Goal: Task Accomplishment & Management: Manage account settings

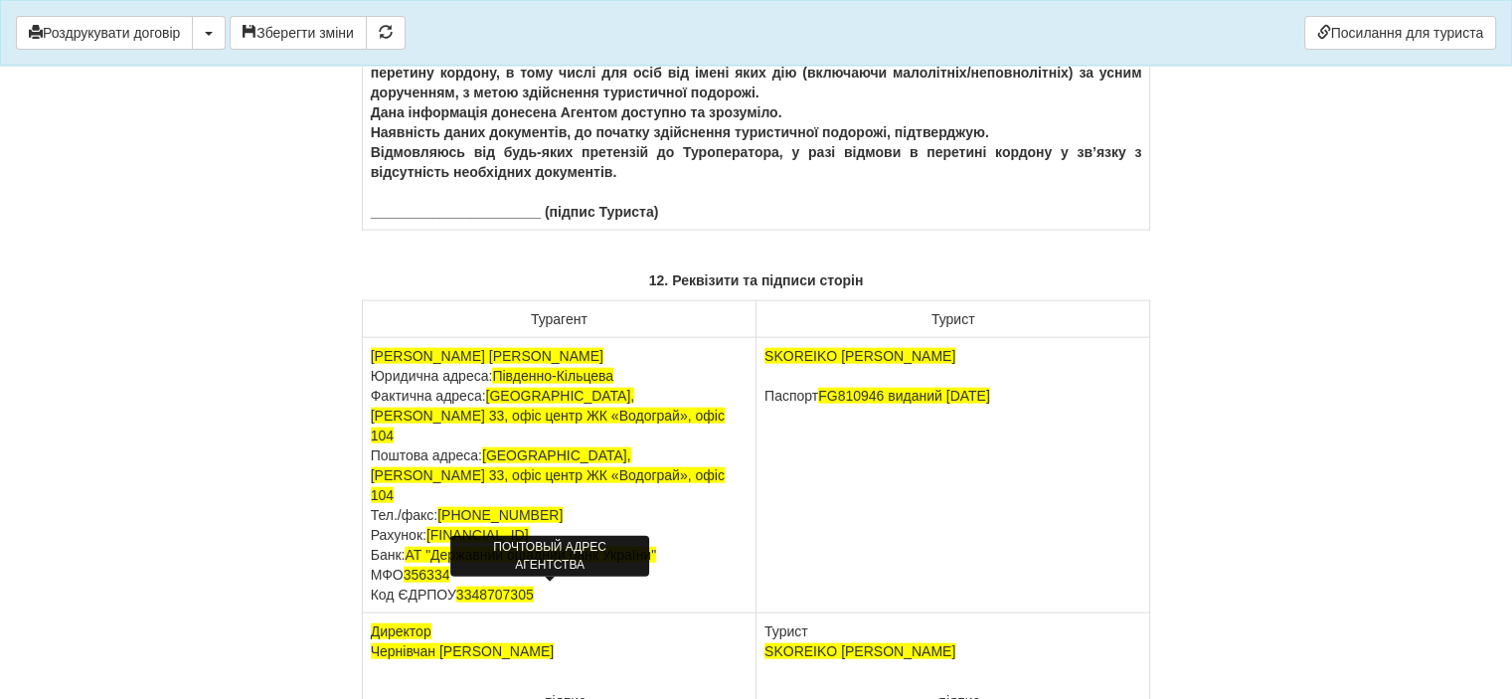
scroll to position [12166, 0]
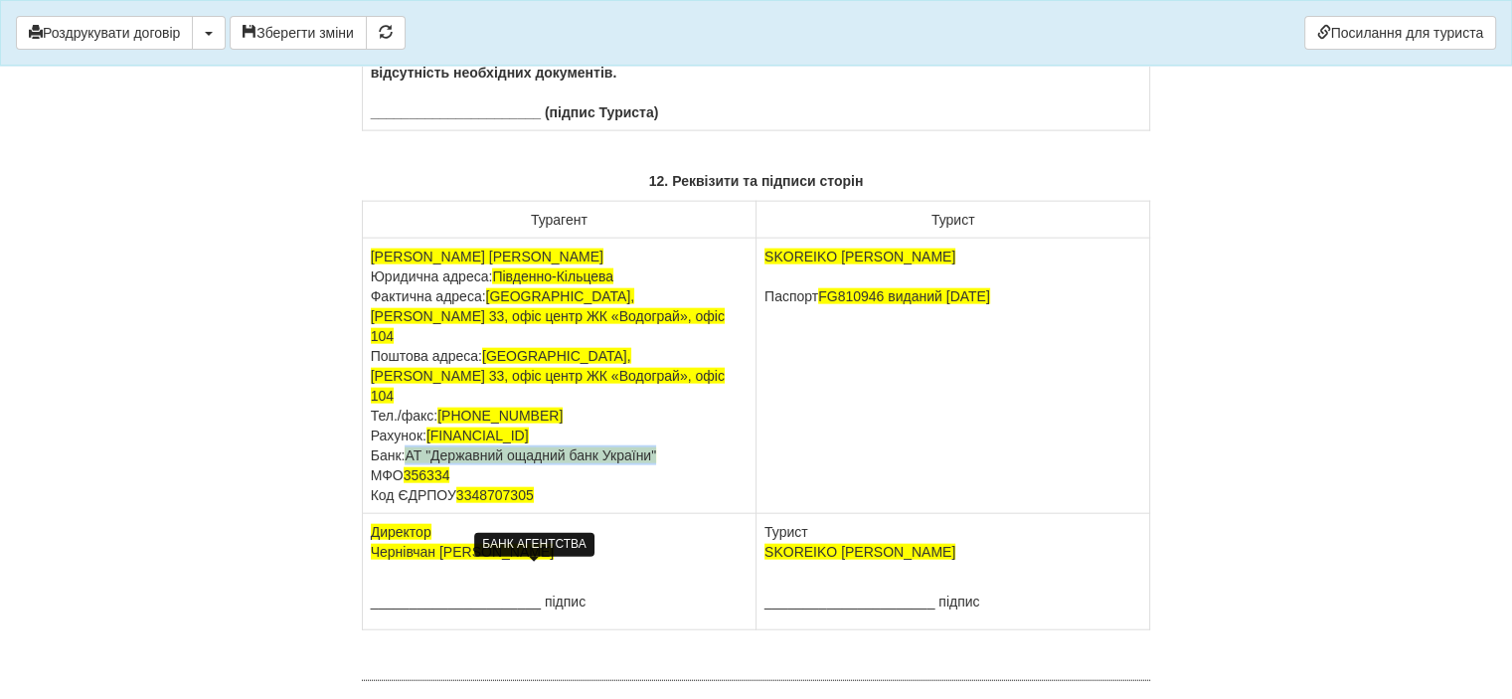
drag, startPoint x: 660, startPoint y: 568, endPoint x: 410, endPoint y: 577, distance: 250.7
click at [410, 514] on td "[PERSON_NAME] [PERSON_NAME] Юридична адреса: [GEOGRAPHIC_DATA] Фактична адреса:…" at bounding box center [559, 376] width 394 height 275
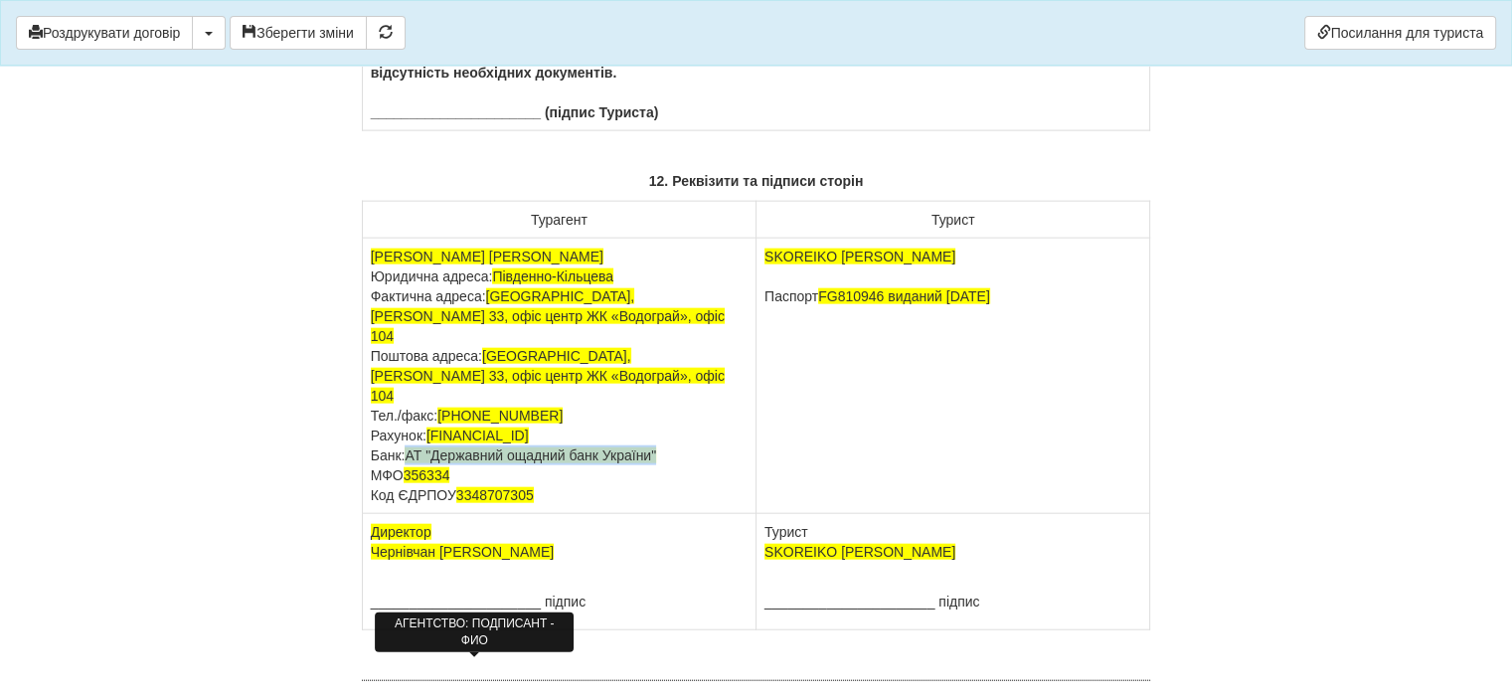
copy span "АТ "Державний ощадний банк України""
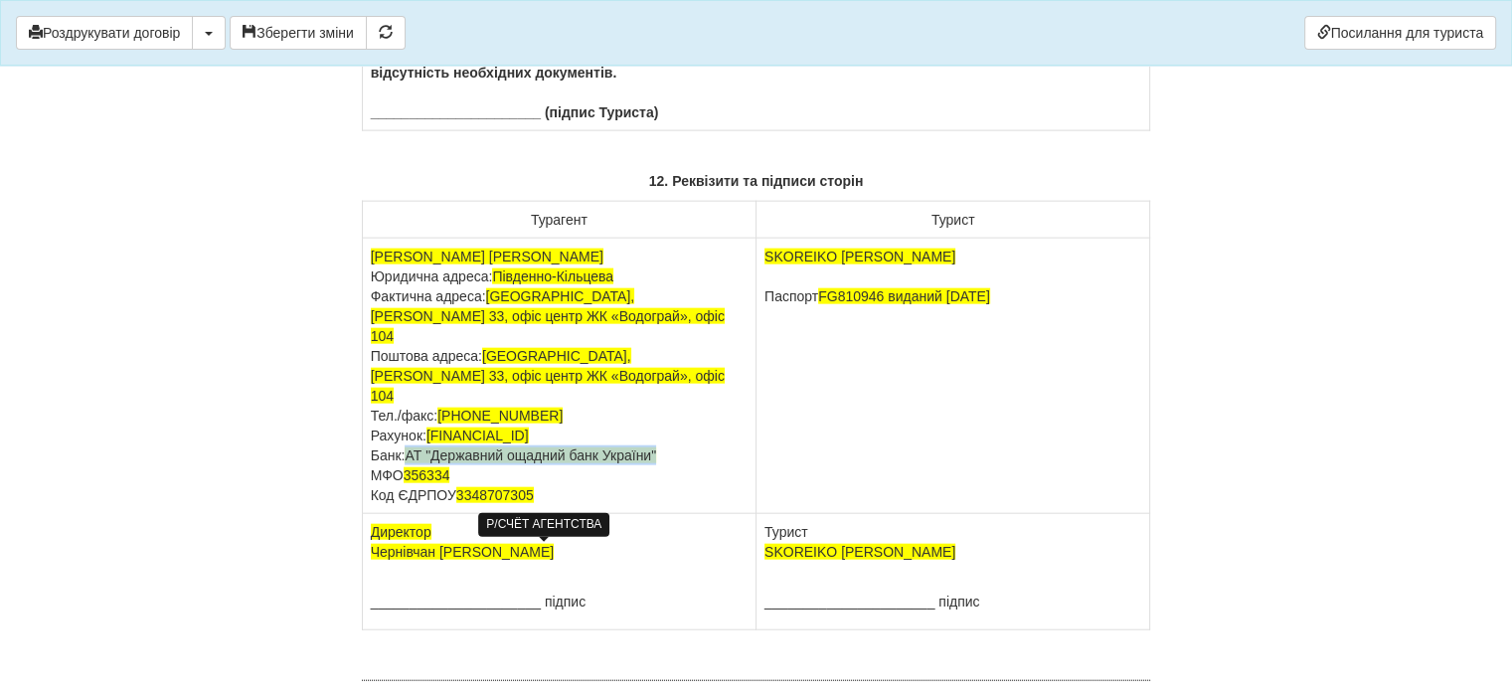
drag, startPoint x: 664, startPoint y: 550, endPoint x: 431, endPoint y: 548, distance: 232.6
click at [431, 514] on td "[PERSON_NAME] [PERSON_NAME] Юридична адреса: [GEOGRAPHIC_DATA] Фактична адреса:…" at bounding box center [559, 376] width 394 height 275
copy span "[FINANCIAL_ID]"
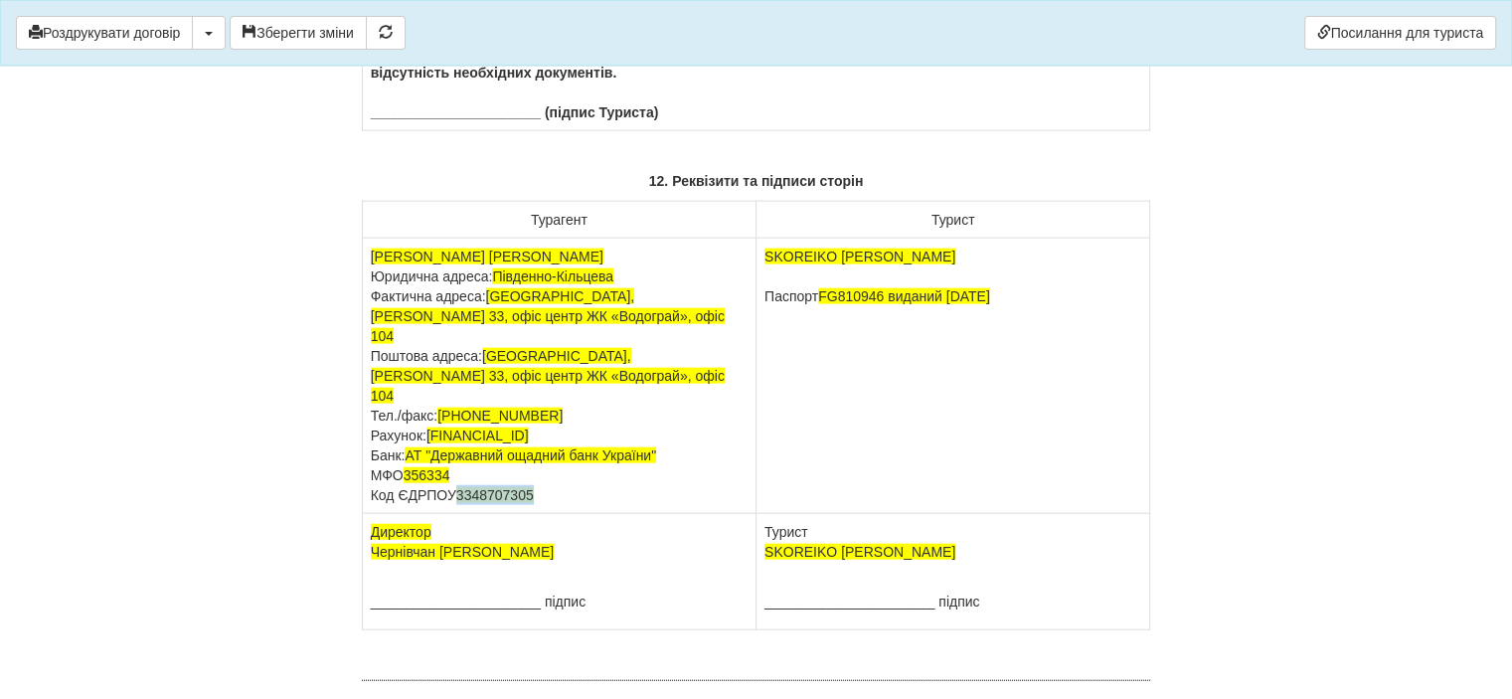
drag, startPoint x: 541, startPoint y: 609, endPoint x: 457, endPoint y: 604, distance: 83.7
click at [457, 514] on td "[PERSON_NAME] [PERSON_NAME] Юридична адреса: [GEOGRAPHIC_DATA] Фактична адреса:…" at bounding box center [559, 376] width 394 height 275
copy span "3348707305"
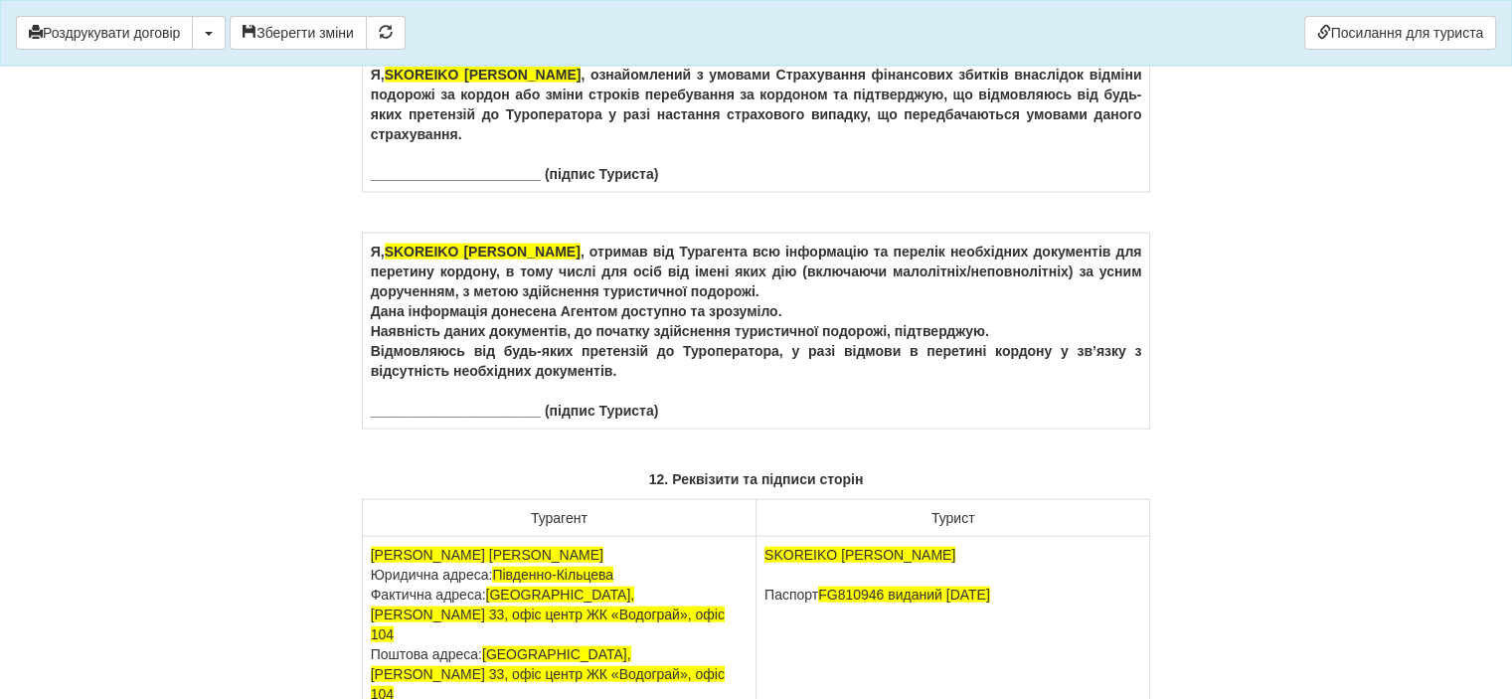
scroll to position [11470, 0]
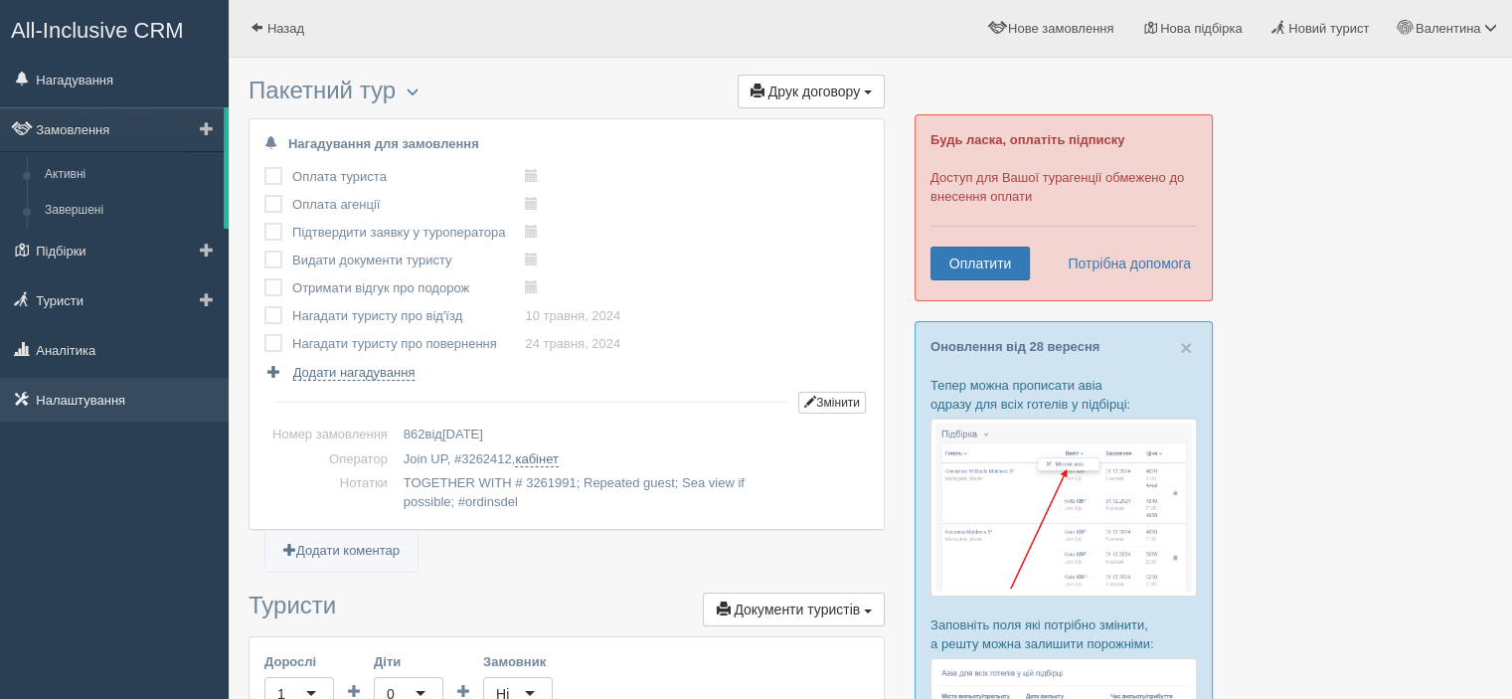
click at [33, 398] on span at bounding box center [35, 400] width 4 height 15
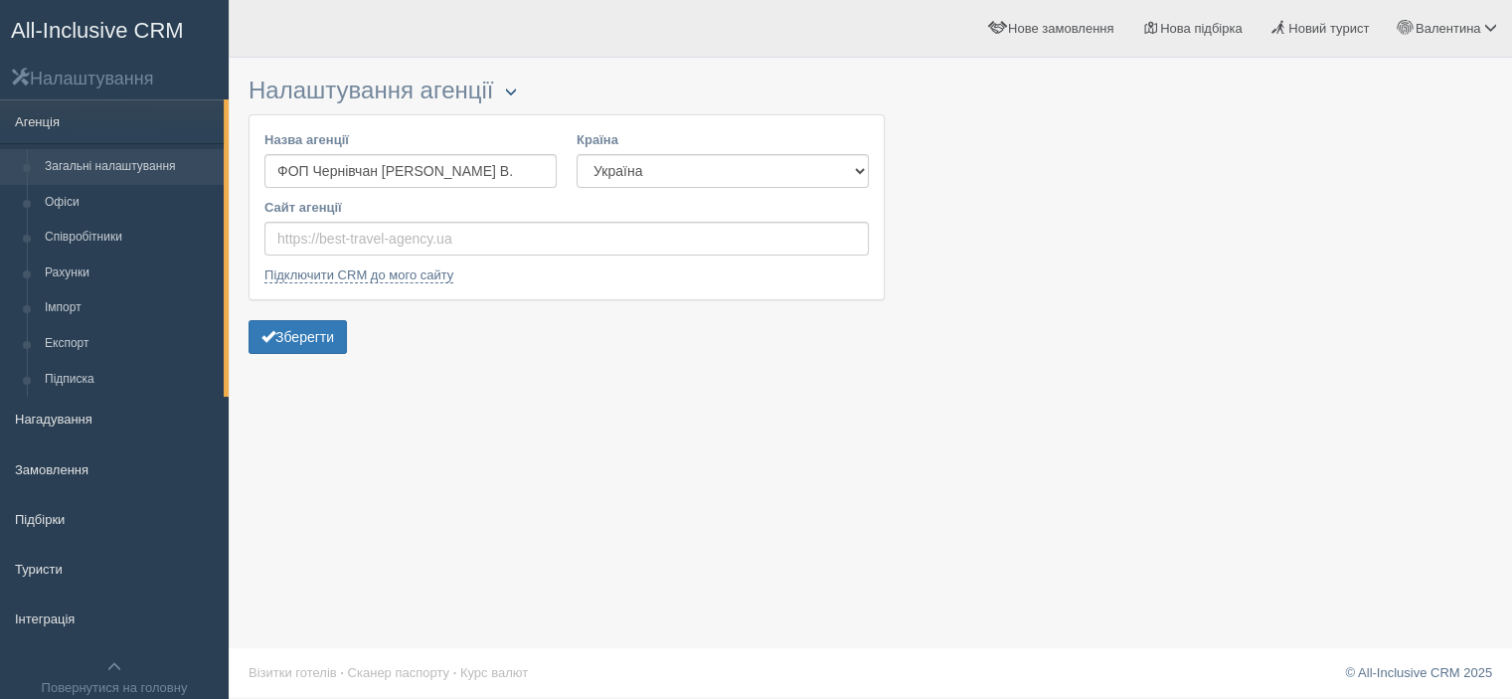
click at [516, 94] on span "button" at bounding box center [510, 92] width 12 height 12
click at [1450, 35] on span "Валентина" at bounding box center [1449, 28] width 66 height 15
click at [1382, 92] on span "Мій профіль" at bounding box center [1372, 88] width 74 height 15
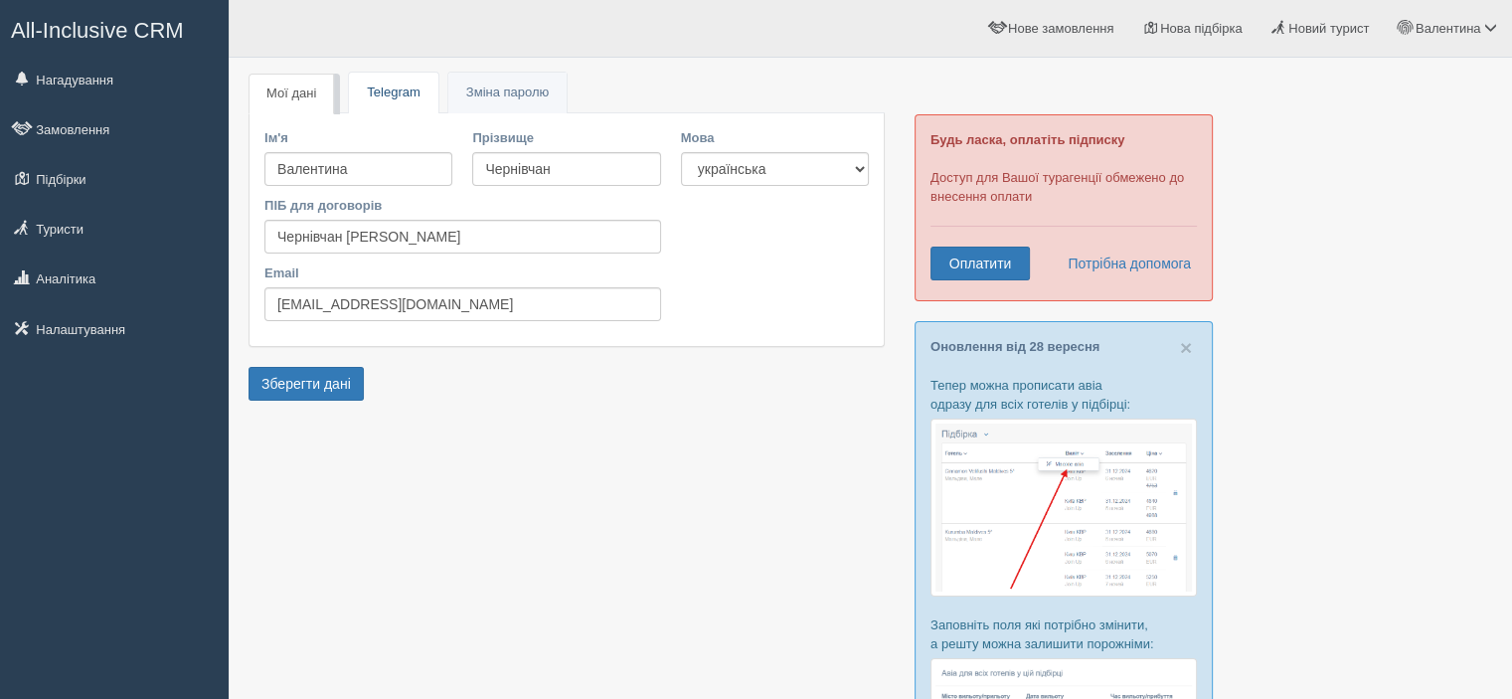
click at [389, 88] on link "Telegram" at bounding box center [393, 93] width 88 height 41
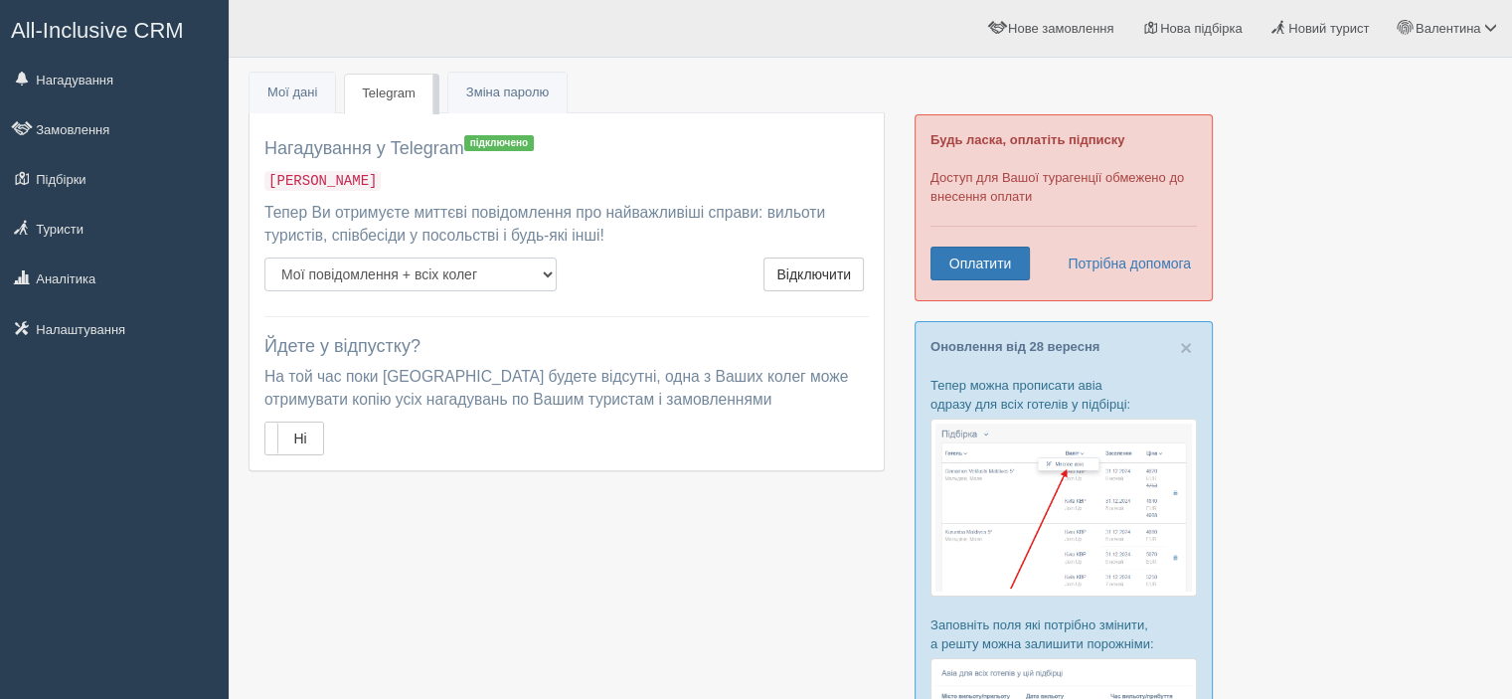
click at [490, 283] on select "Тільки мої повідомлення Мої повідомлення + всіх колег" at bounding box center [410, 274] width 292 height 34
click at [484, 279] on select "Тільки мої повідомлення Мої повідомлення + всіх колег" at bounding box center [410, 274] width 292 height 34
click at [290, 99] on link "Мої дані" at bounding box center [293, 93] width 86 height 41
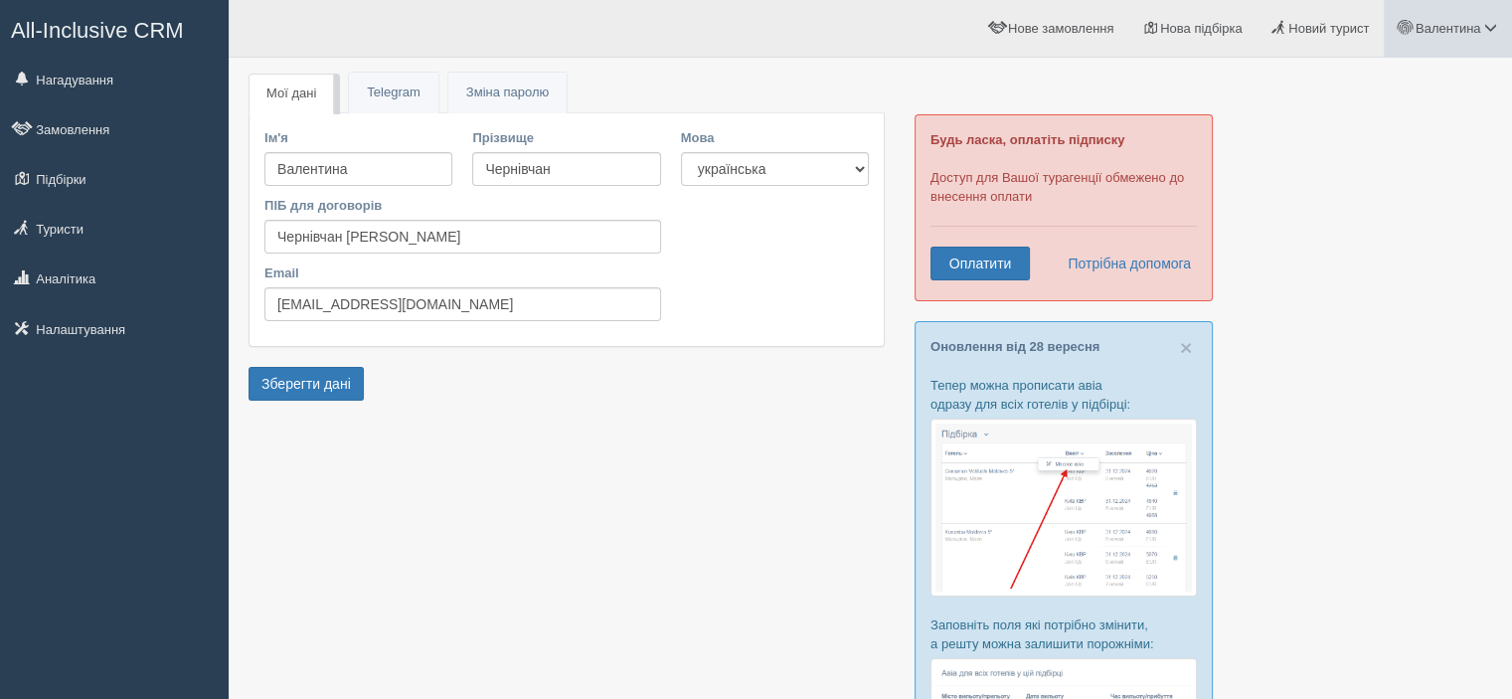
click at [1471, 23] on span "Валентина" at bounding box center [1449, 28] width 66 height 15
click at [1416, 134] on span "Моя аналітика" at bounding box center [1378, 130] width 86 height 15
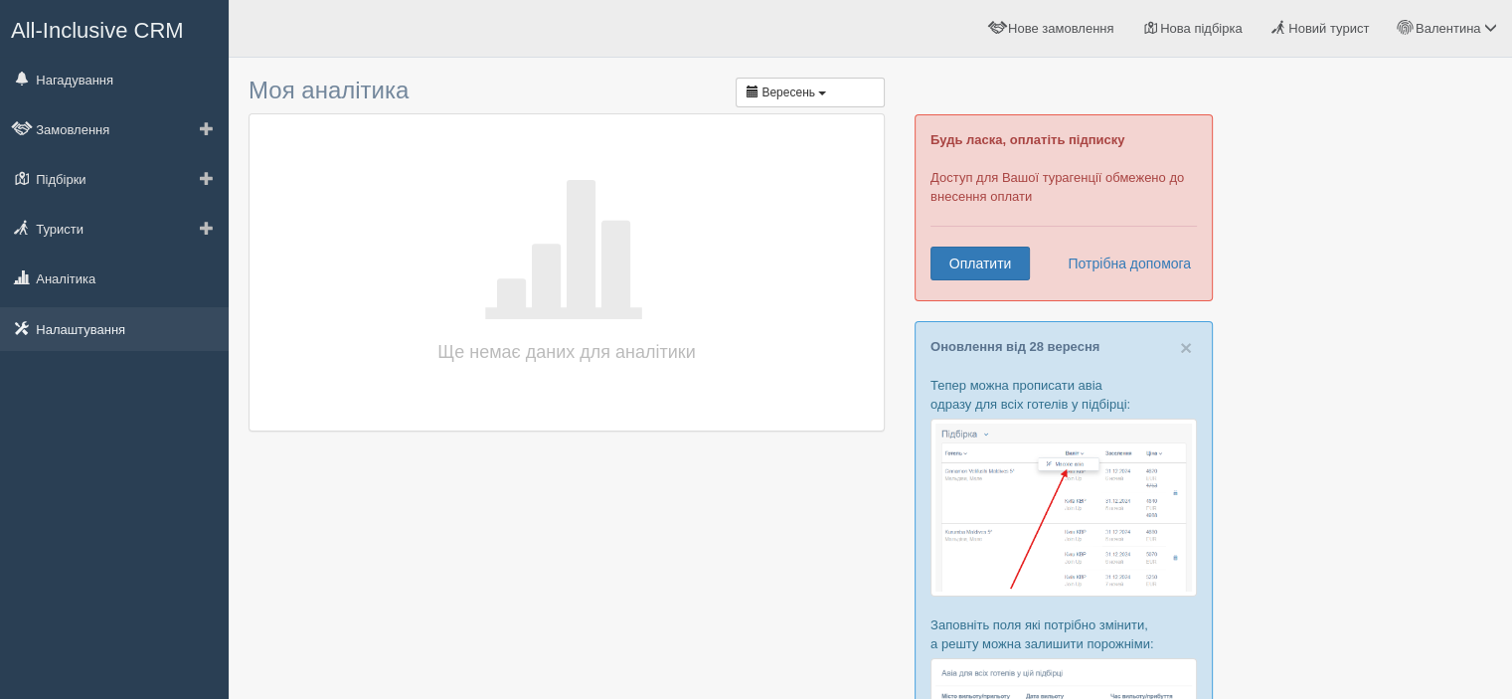
click at [83, 326] on link "Налаштування" at bounding box center [114, 329] width 229 height 44
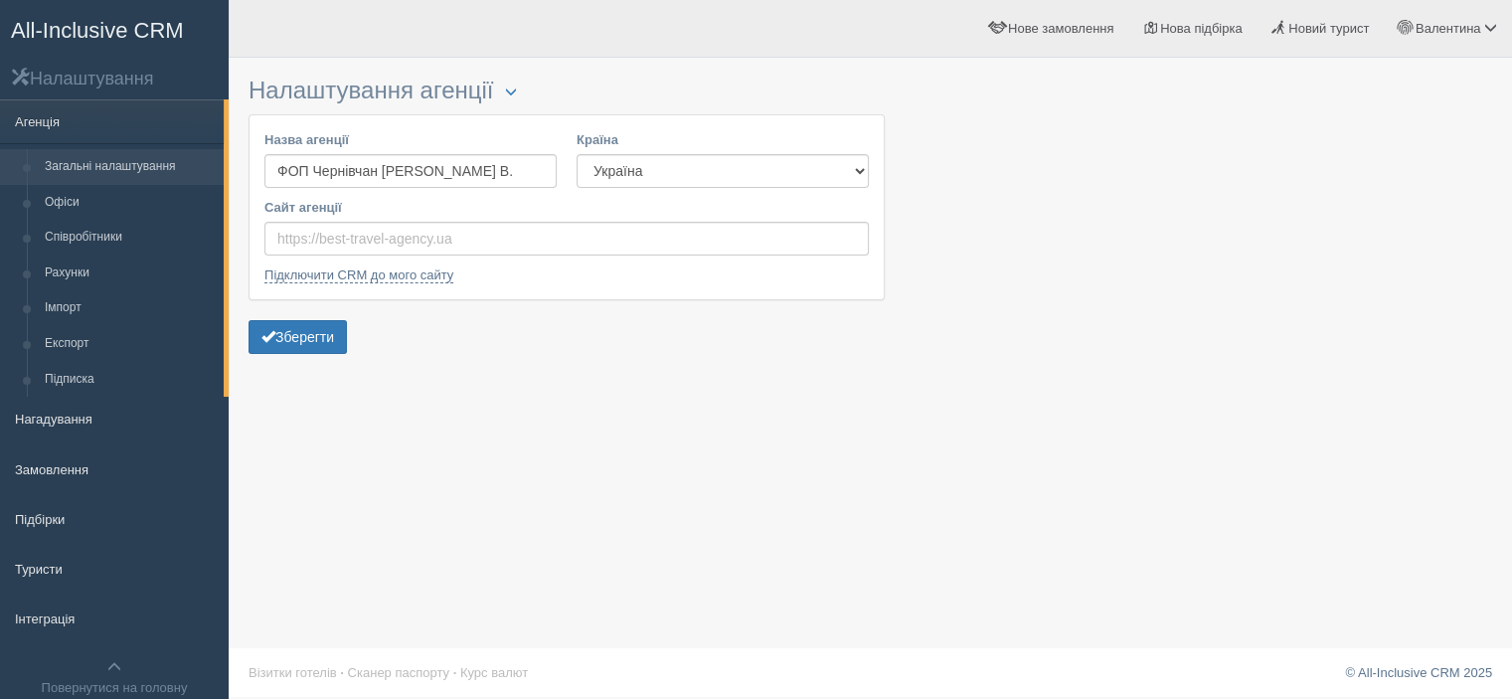
click at [60, 83] on h2 "Налаштування" at bounding box center [114, 78] width 229 height 23
click at [74, 198] on link "Офіси" at bounding box center [130, 203] width 188 height 36
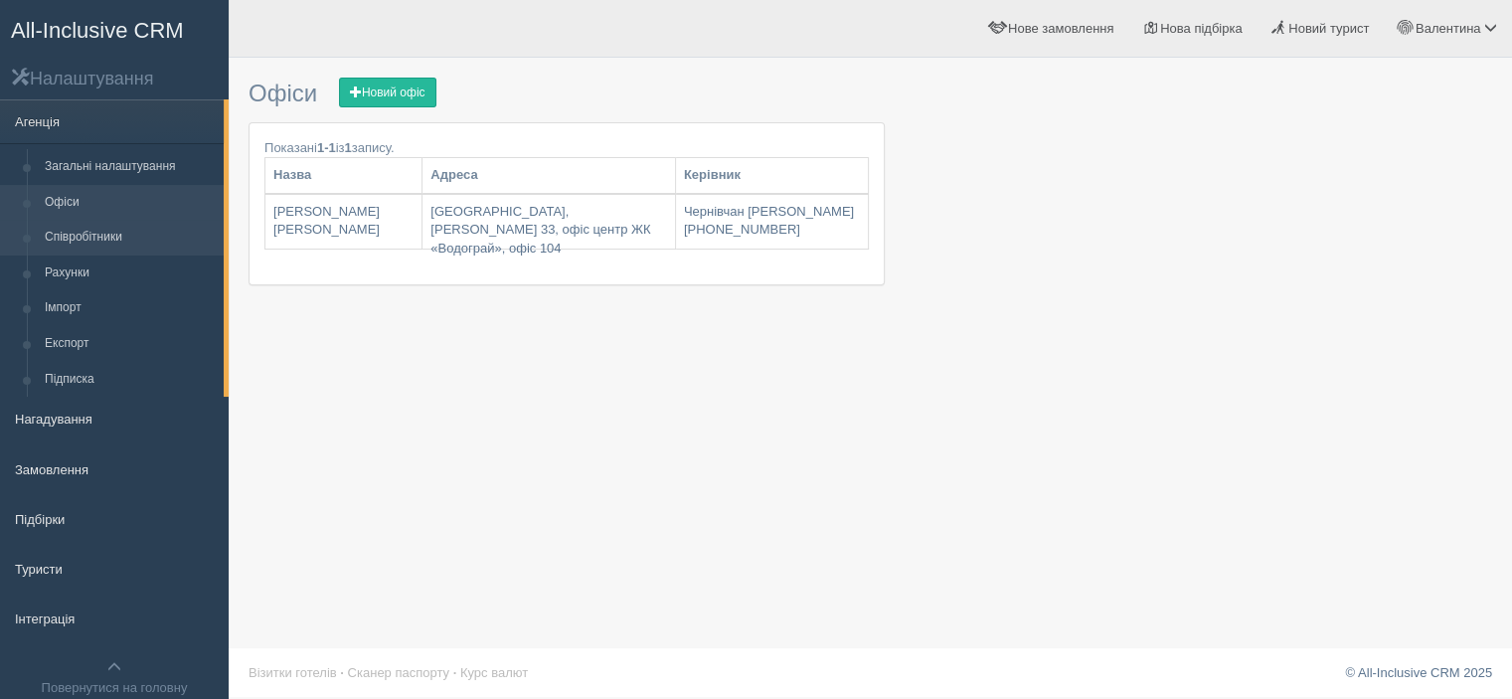
click at [55, 222] on link "Співробітники" at bounding box center [130, 238] width 188 height 36
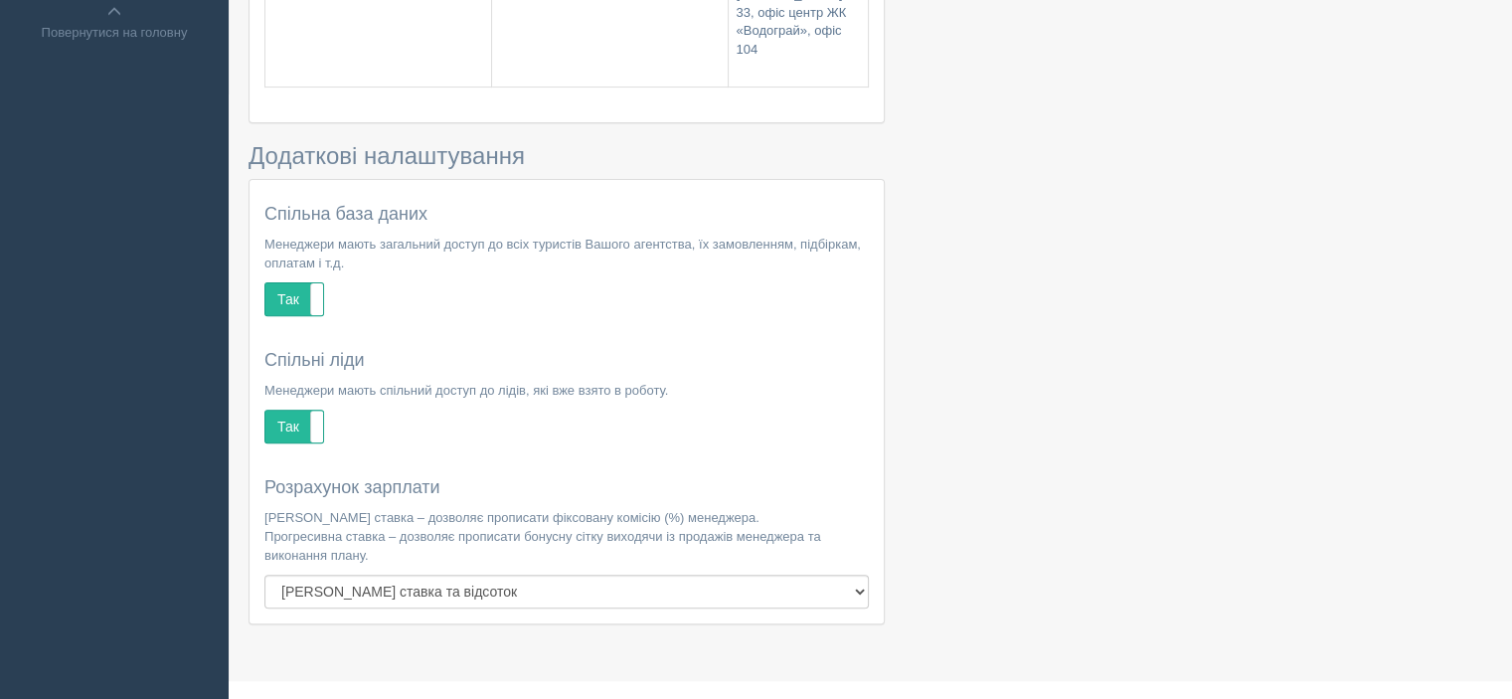
scroll to position [687, 0]
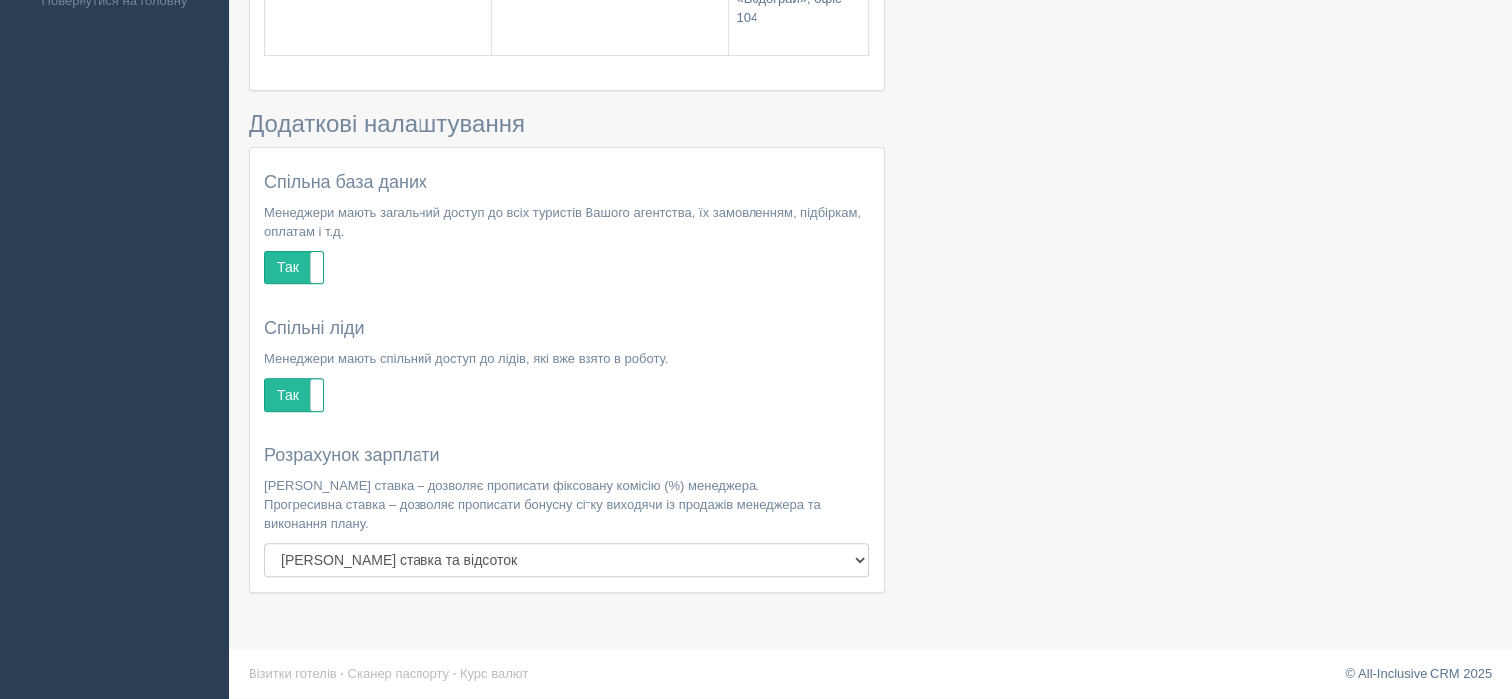
click at [414, 565] on select "[PERSON_NAME] ставка та відсоток [PERSON_NAME] ставка та прогресивний відсоток …" at bounding box center [566, 560] width 604 height 34
click at [414, 565] on select "Фіксована ставка та відсоток Фіксована ставка та прогресивний відсоток Прогреси…" at bounding box center [566, 560] width 604 height 34
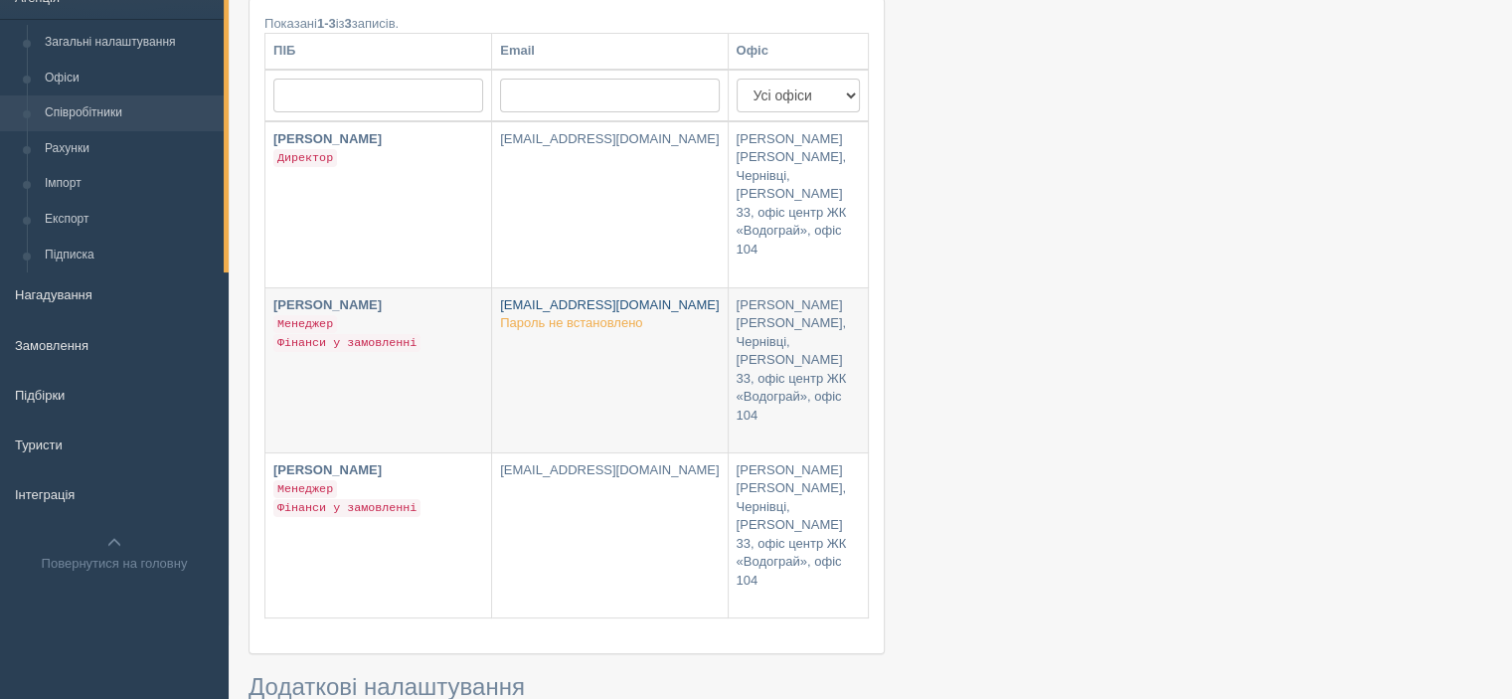
scroll to position [90, 0]
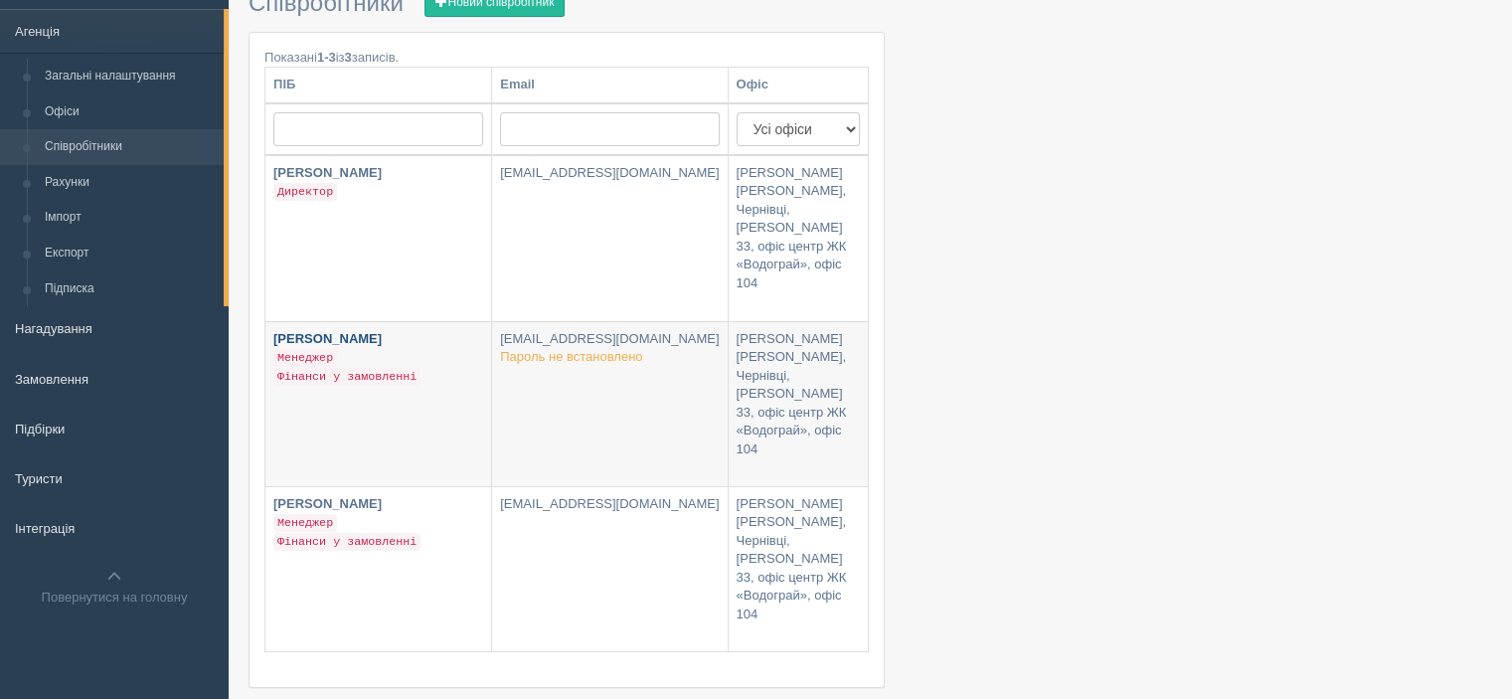
click at [390, 396] on link "Оля Трачик Менеджер Фінанси у замовленні" at bounding box center [378, 404] width 226 height 164
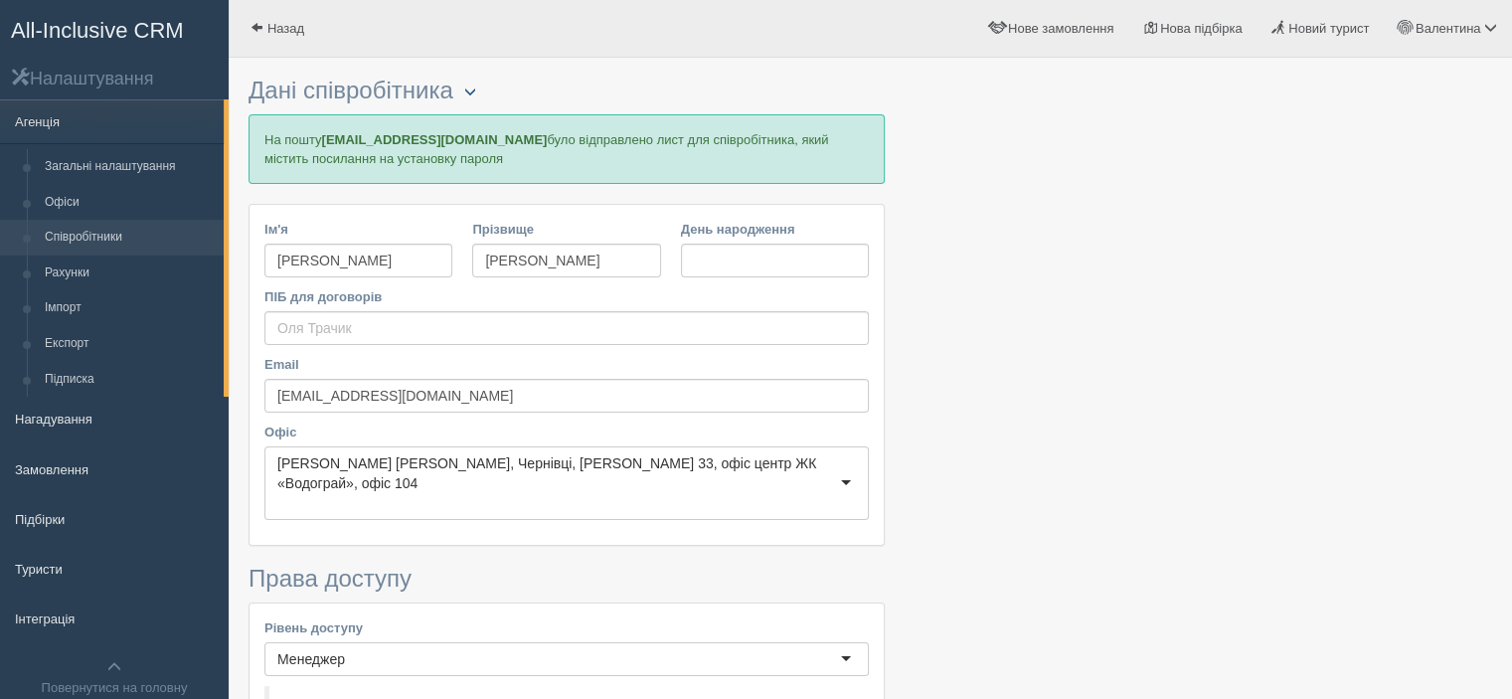
click at [459, 86] on h3 "Дані співробітника Видалити" at bounding box center [567, 91] width 636 height 27
click at [471, 93] on span "button" at bounding box center [470, 92] width 12 height 12
click at [504, 131] on link "Видалити" at bounding box center [532, 123] width 157 height 33
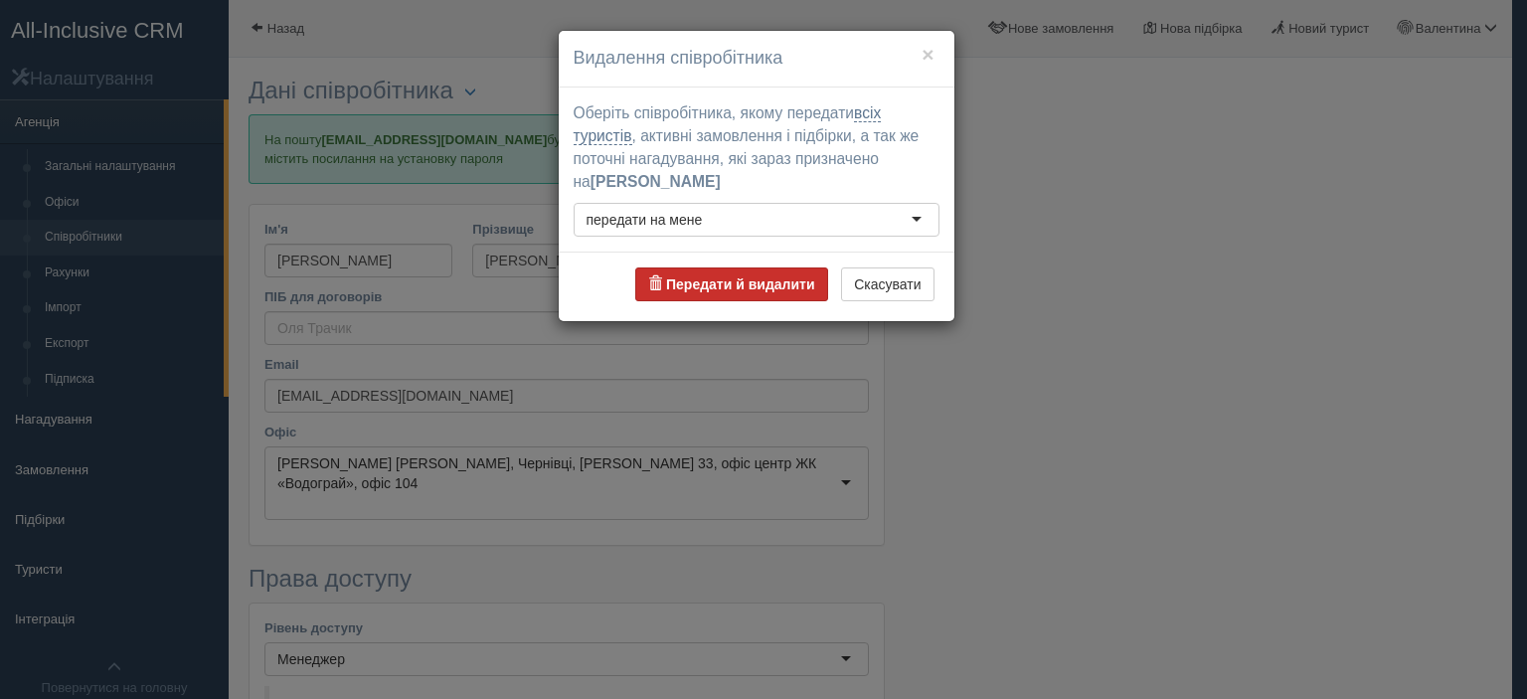
click at [687, 281] on b "Передати й видалити" at bounding box center [740, 284] width 149 height 16
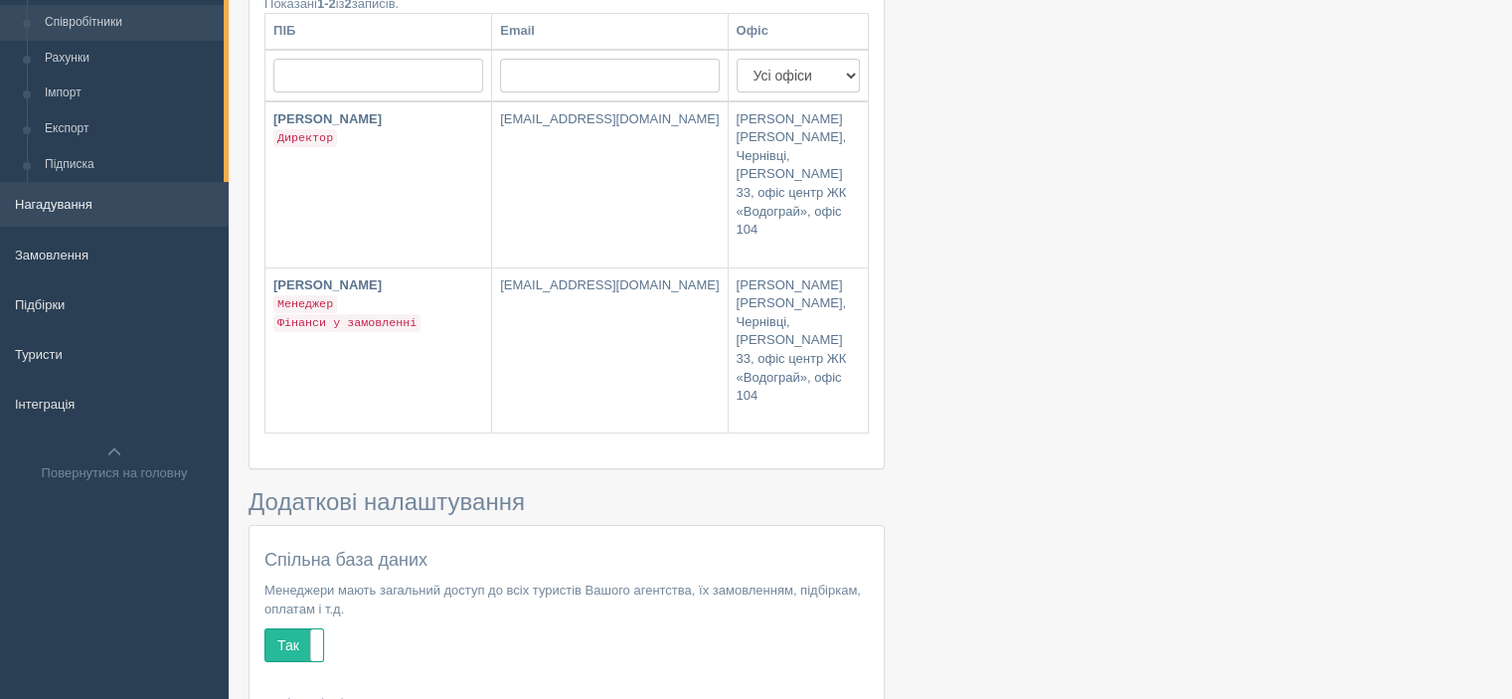
scroll to position [99, 0]
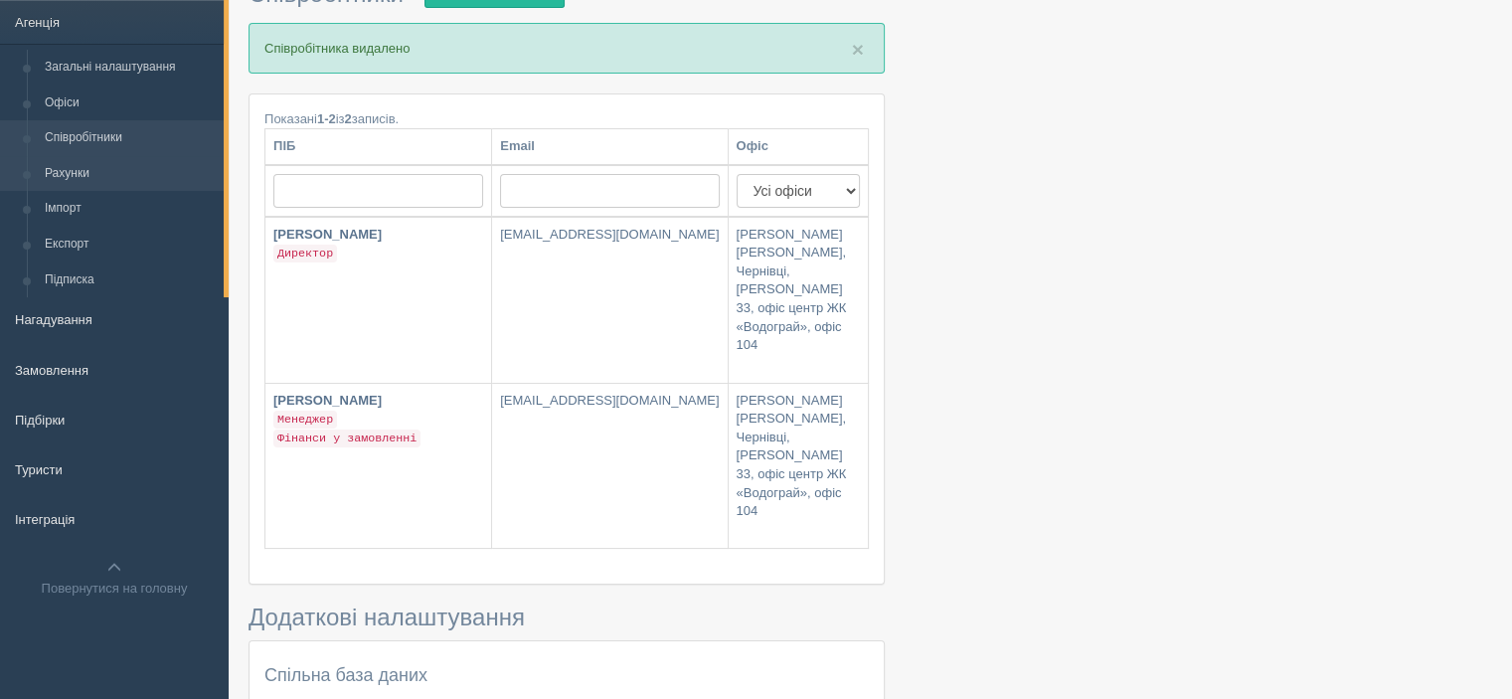
click at [86, 174] on link "Рахунки" at bounding box center [130, 174] width 188 height 36
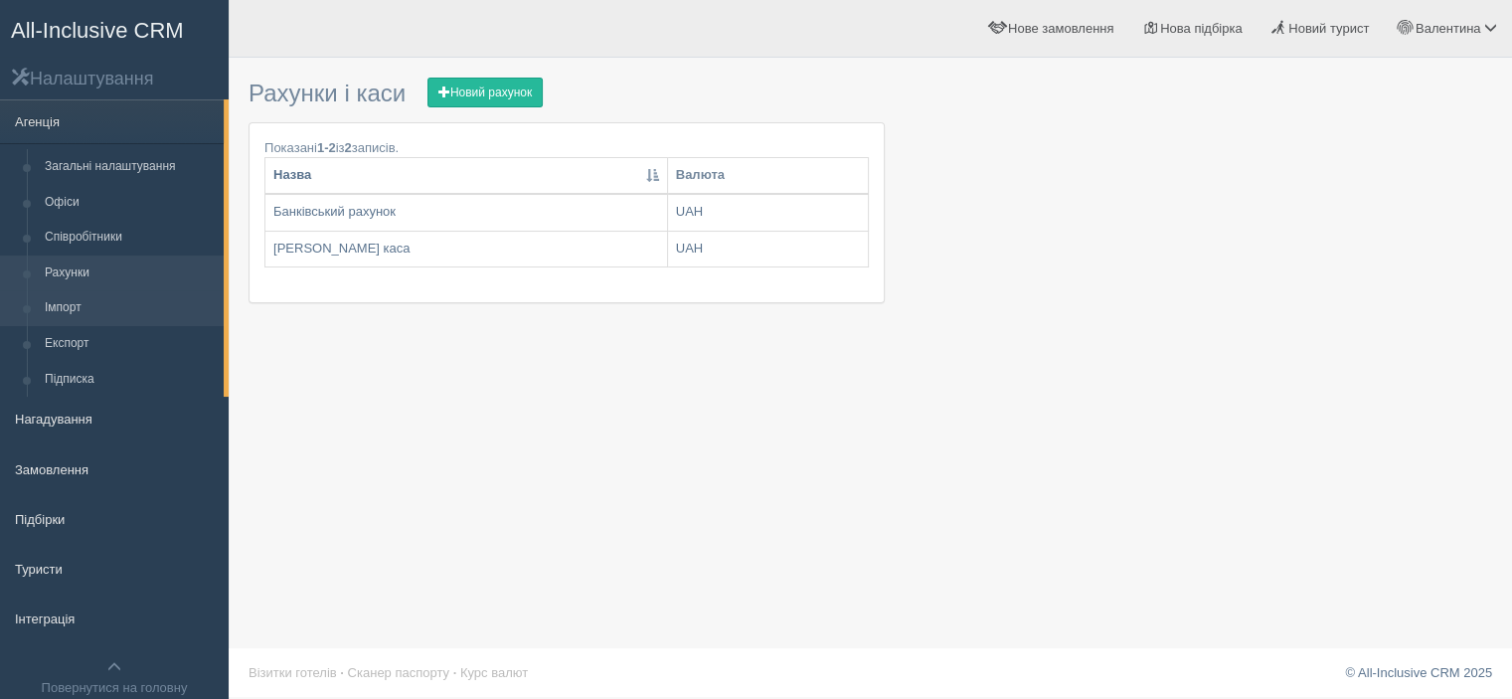
click at [76, 306] on link "Імпорт" at bounding box center [130, 308] width 188 height 36
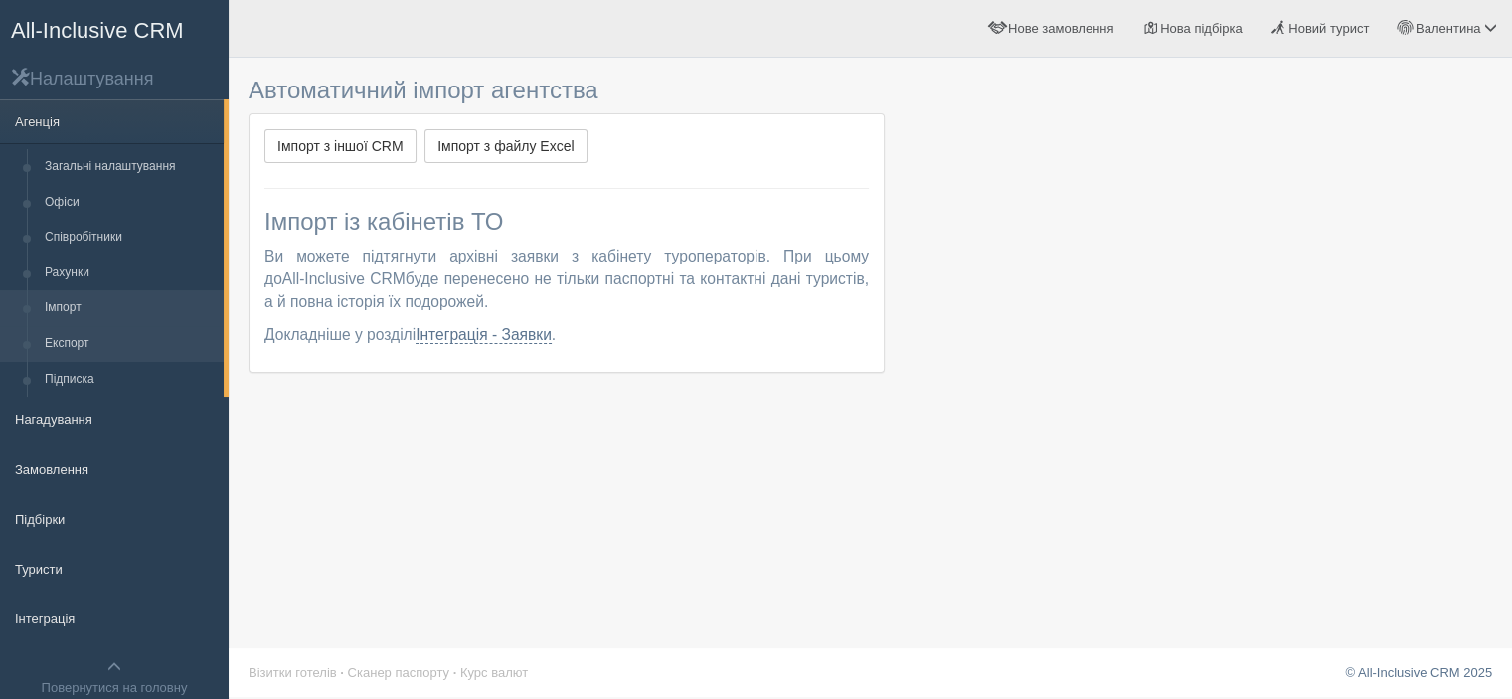
click at [82, 339] on link "Експорт" at bounding box center [130, 344] width 188 height 36
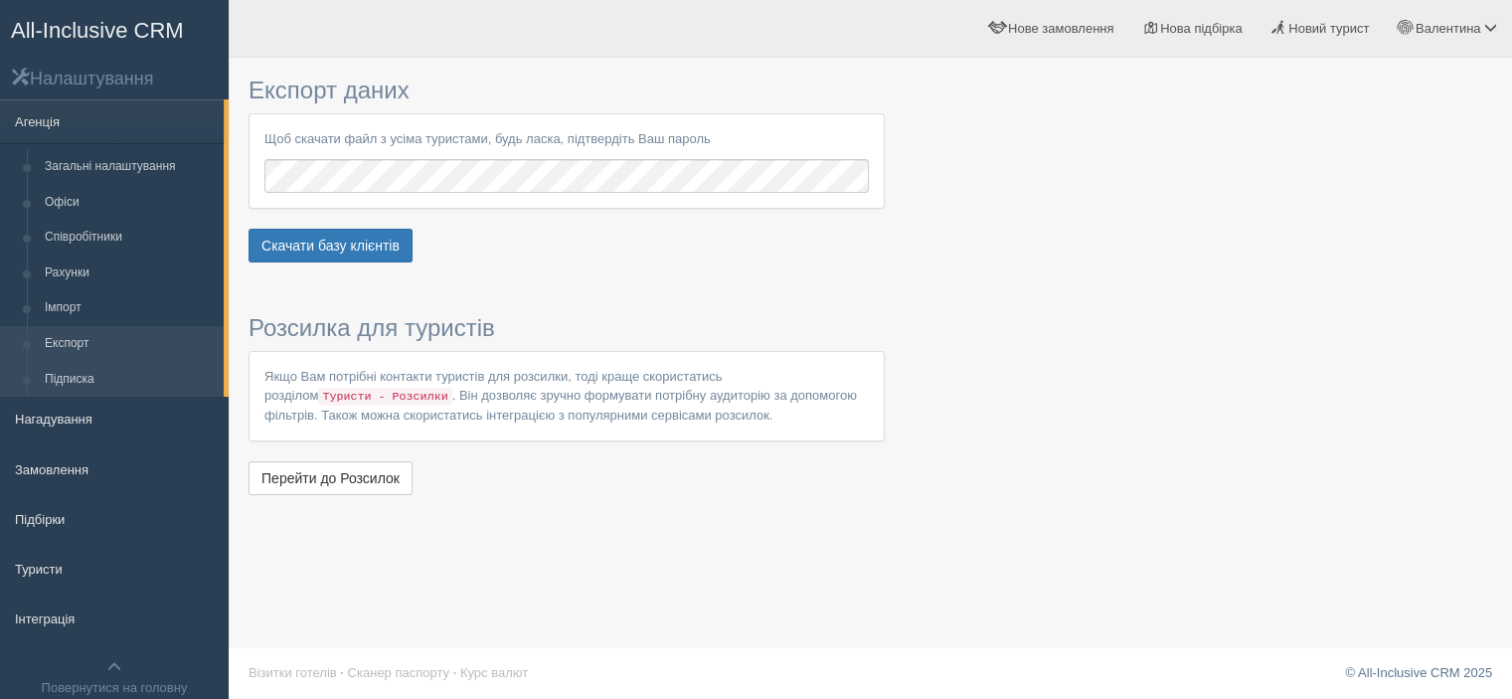
click at [76, 387] on link "Підписка" at bounding box center [130, 380] width 188 height 36
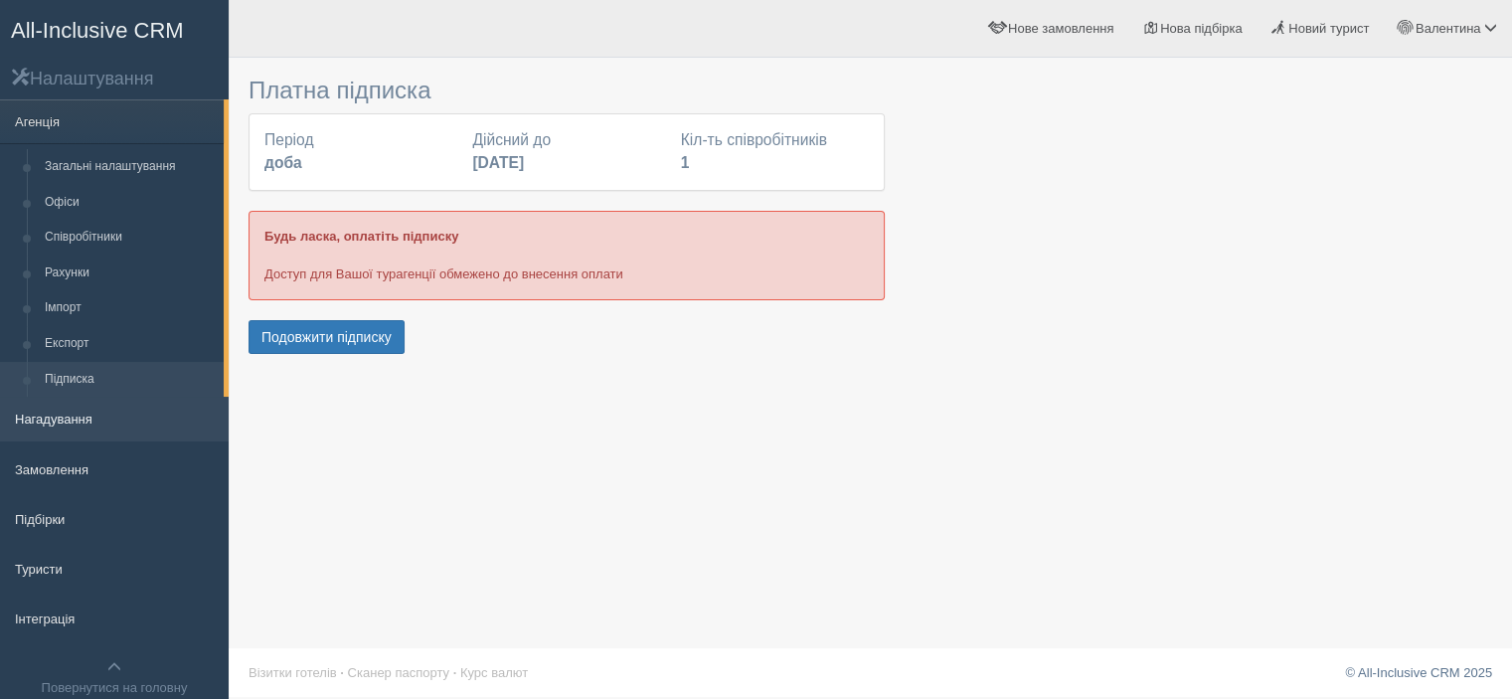
click at [91, 414] on link "Нагадування" at bounding box center [114, 419] width 229 height 44
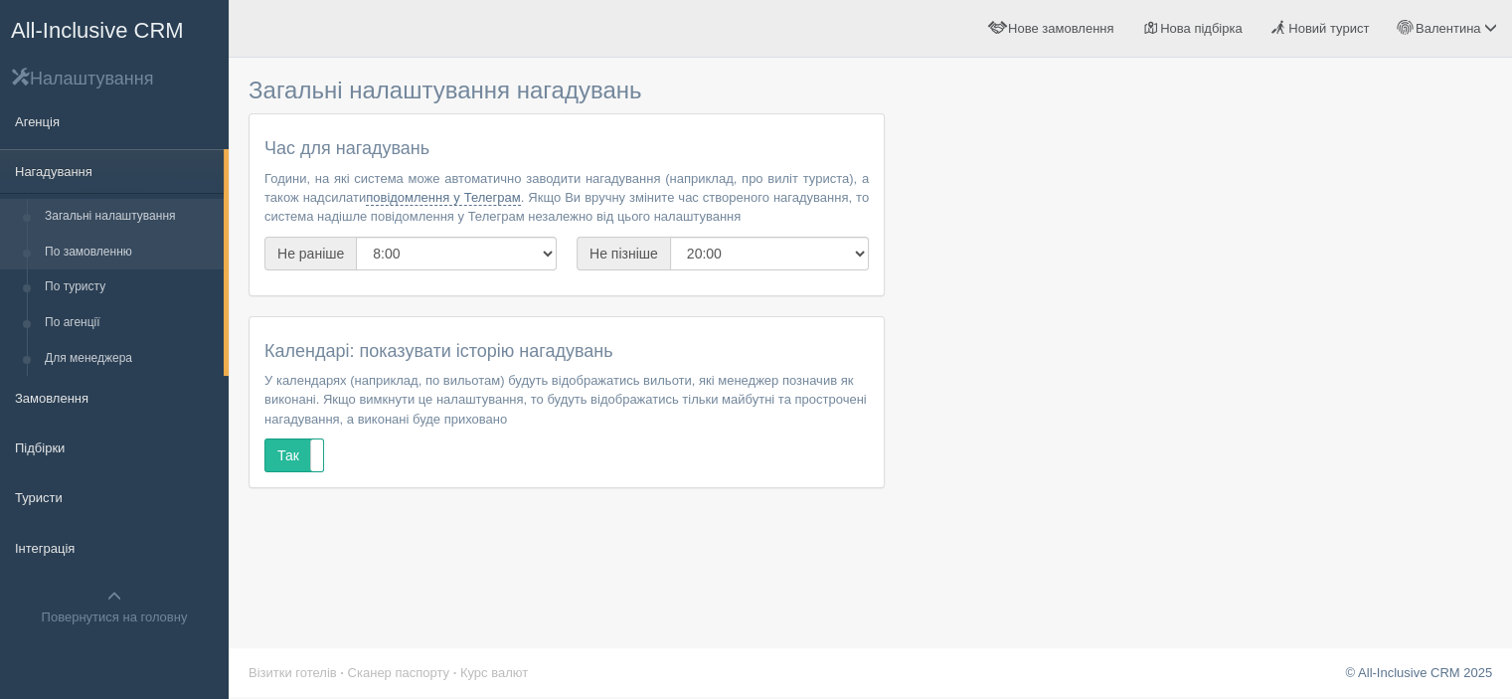
click at [71, 251] on link "По замовленню" at bounding box center [130, 253] width 188 height 36
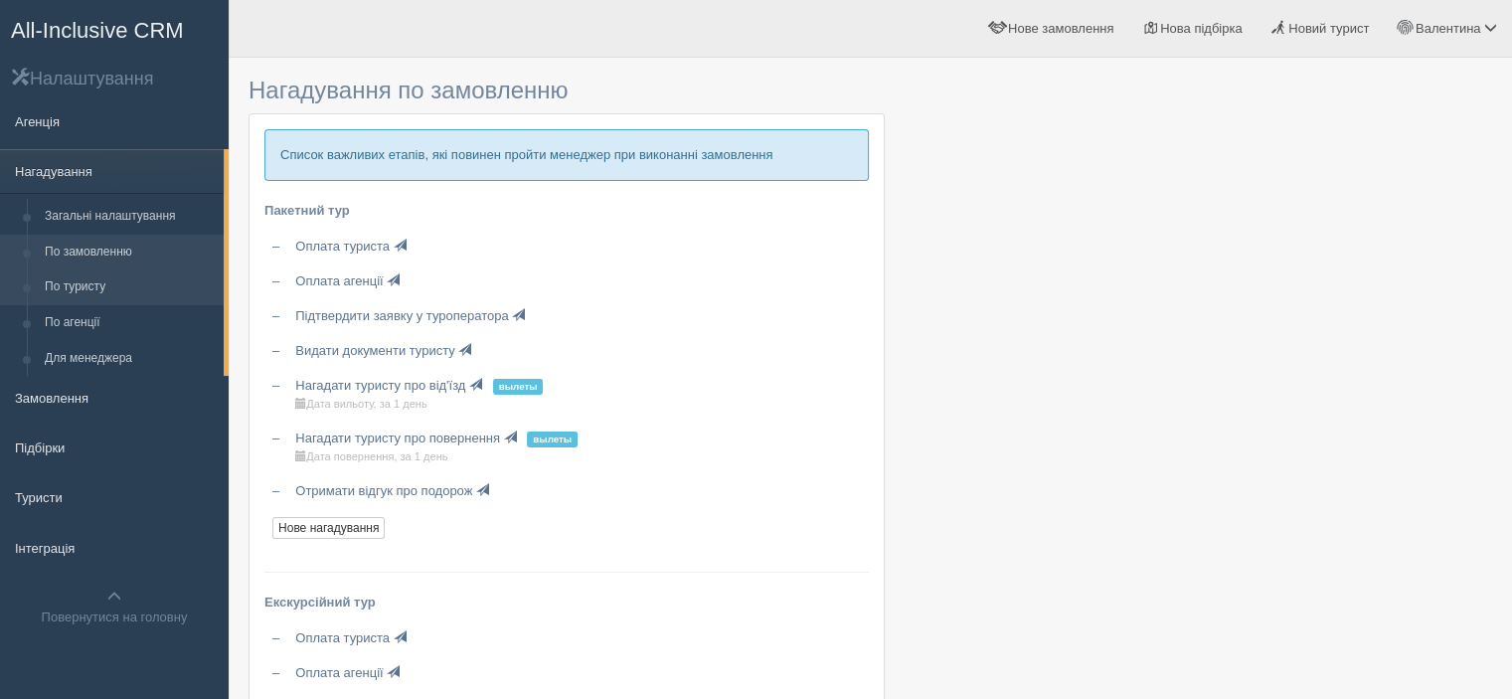
click at [110, 301] on link "По туристу" at bounding box center [130, 287] width 188 height 36
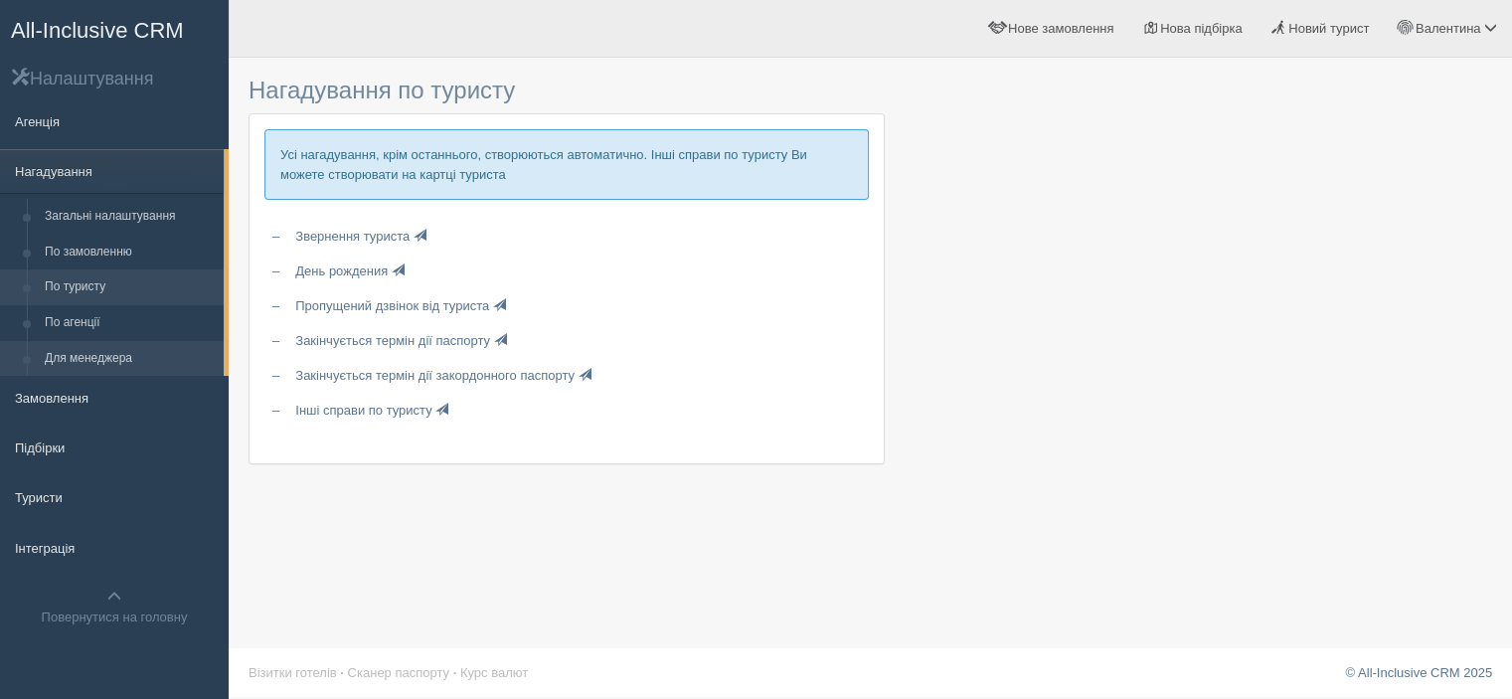
click at [72, 354] on link "Для менеджера" at bounding box center [130, 359] width 188 height 36
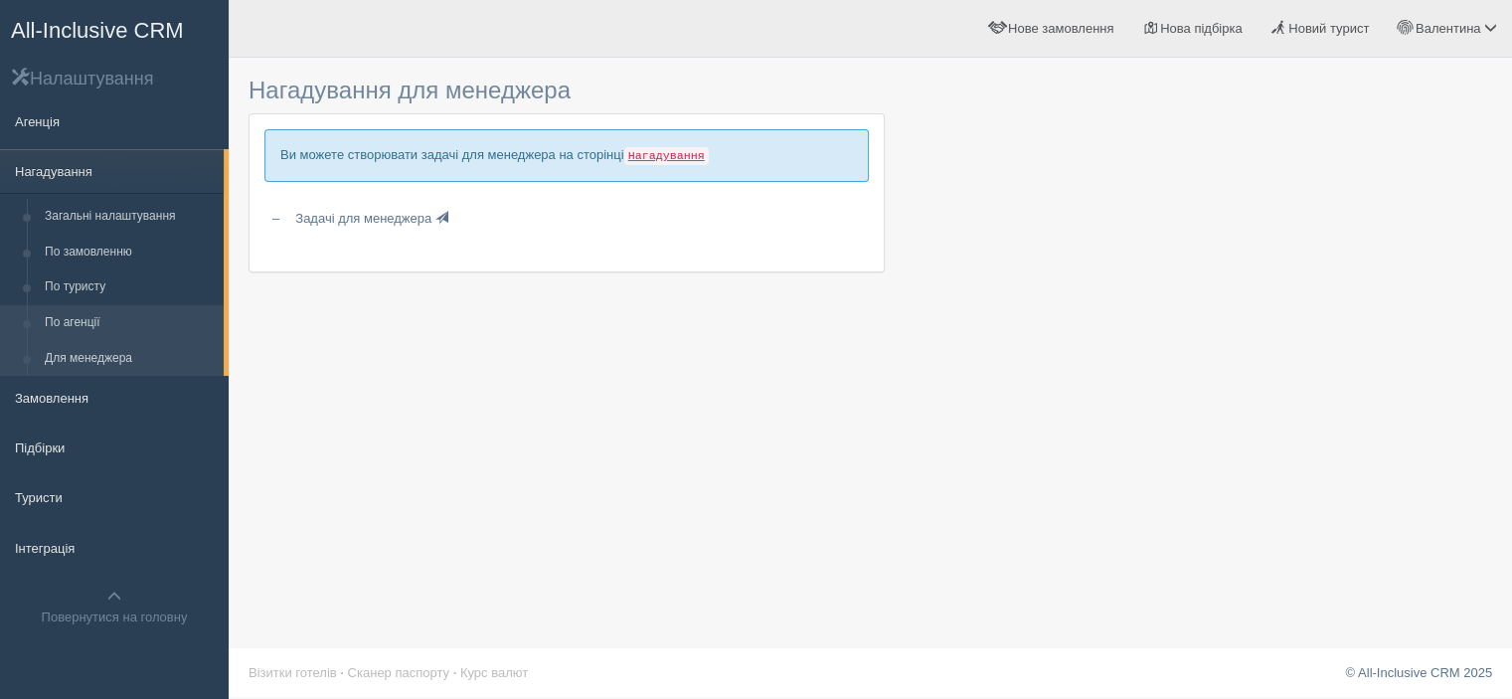
click at [87, 329] on link "По агенції" at bounding box center [130, 323] width 188 height 36
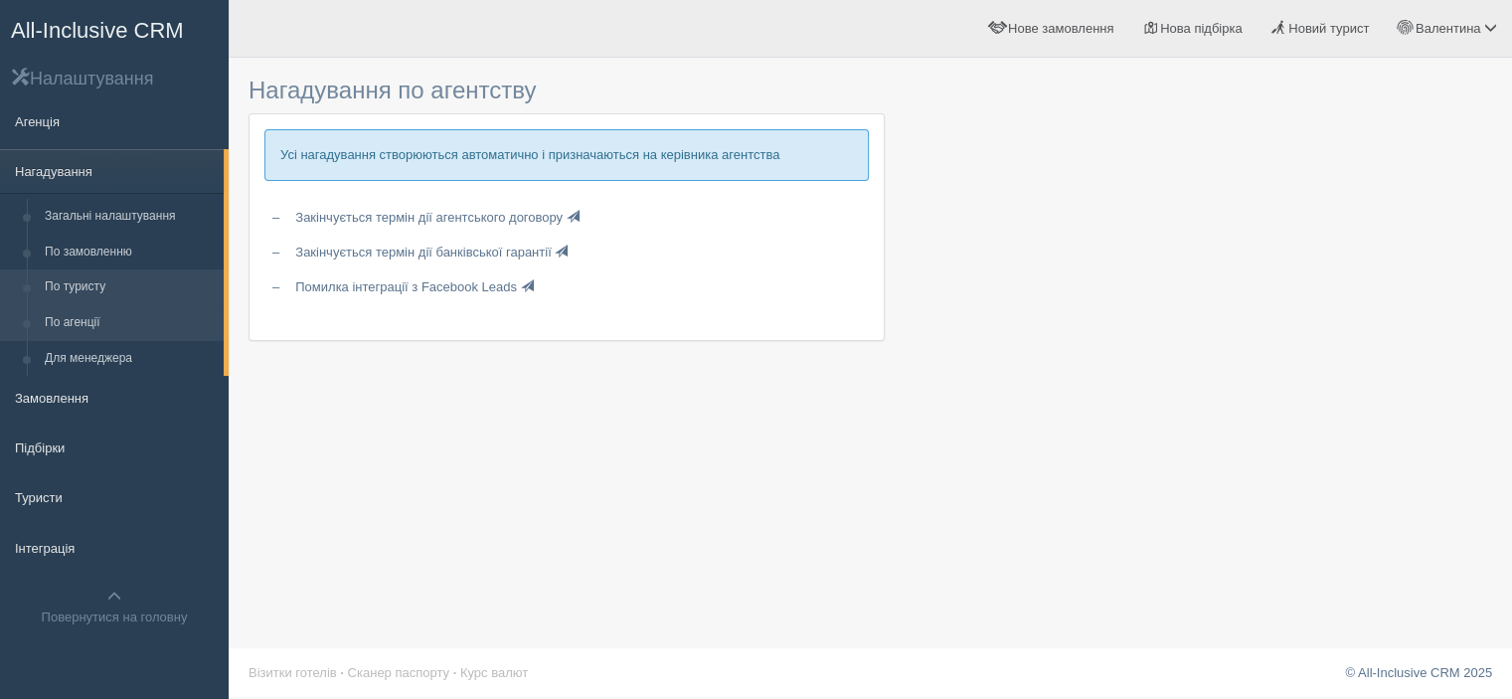
click at [95, 303] on link "По туристу" at bounding box center [130, 287] width 188 height 36
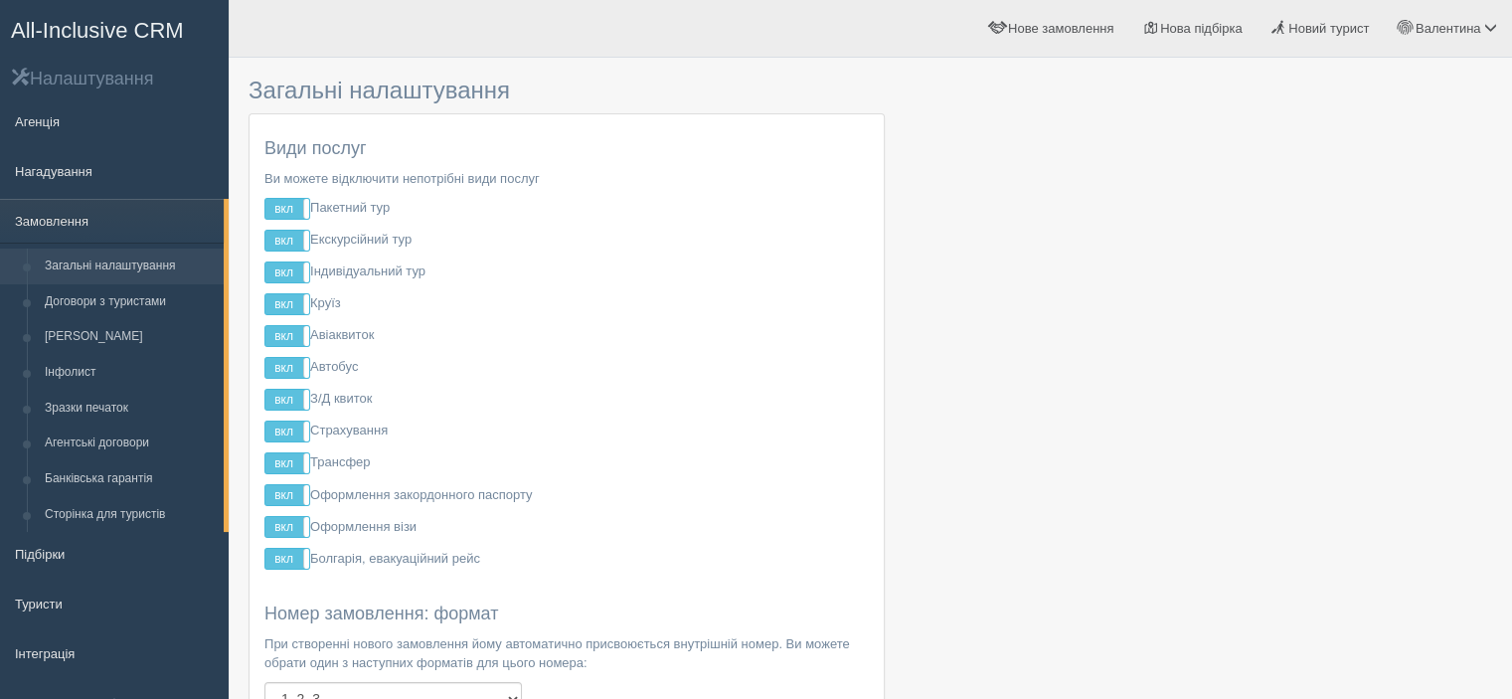
click at [73, 86] on h2 "Налаштування" at bounding box center [114, 78] width 229 height 23
click at [18, 122] on link "Агенція" at bounding box center [114, 121] width 229 height 44
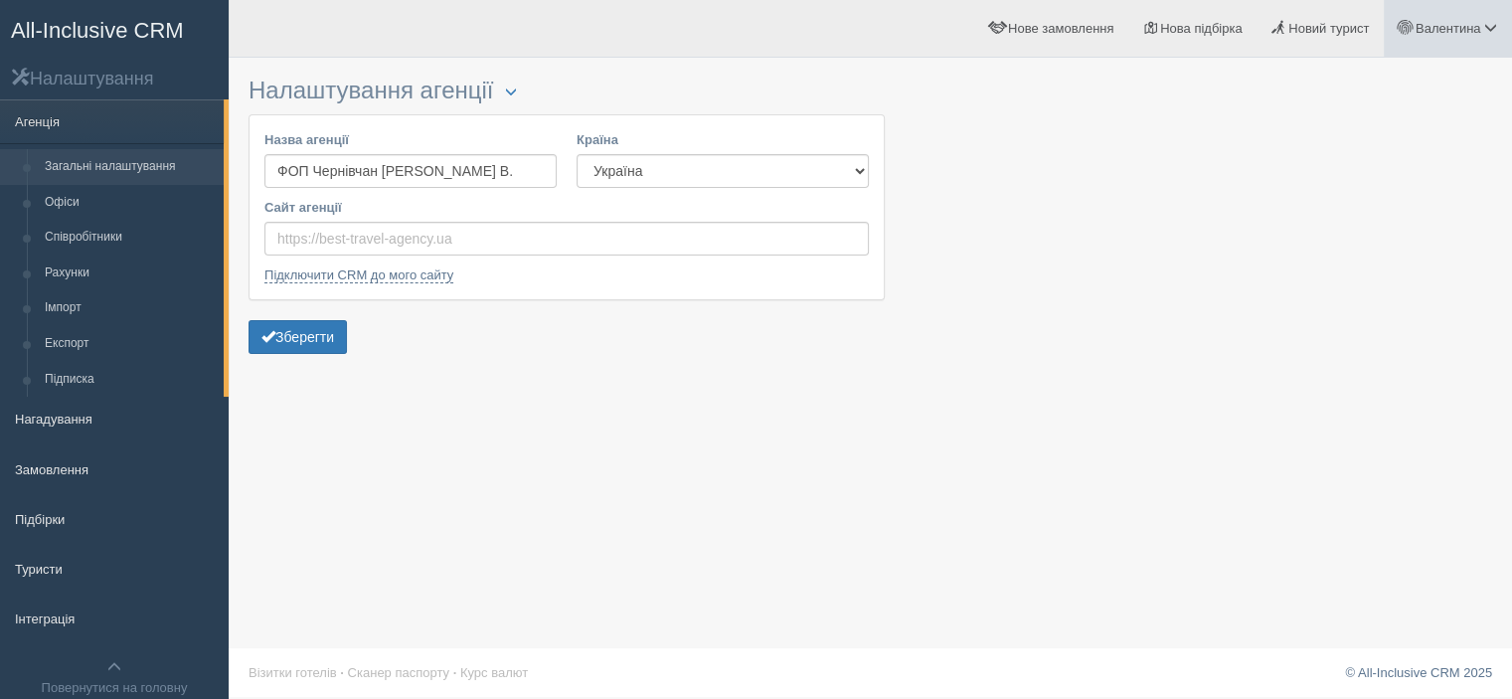
click at [1454, 18] on link "Валентина" at bounding box center [1448, 28] width 128 height 57
click at [1364, 247] on link "Вихід" at bounding box center [1402, 258] width 217 height 43
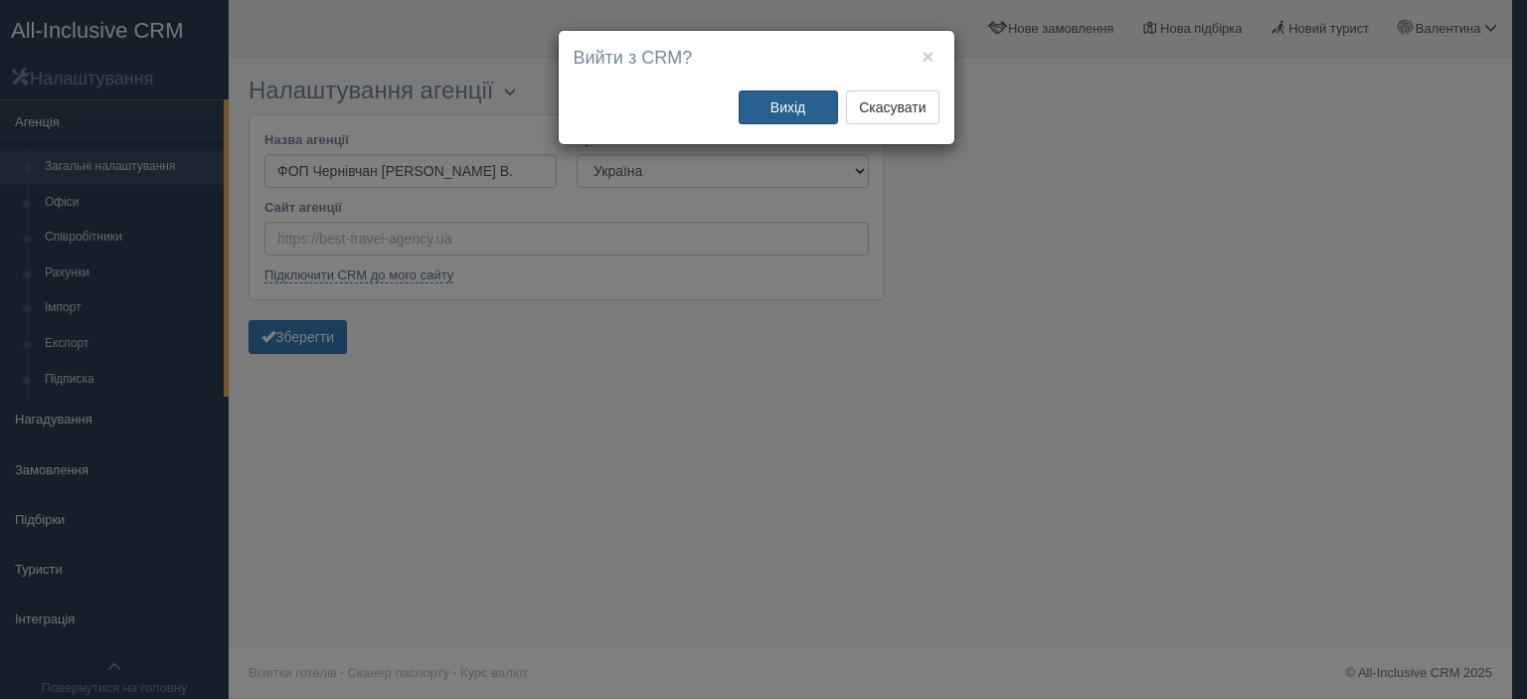
click at [779, 114] on button "Вихід" at bounding box center [788, 107] width 99 height 34
